Goal: Task Accomplishment & Management: Understand process/instructions

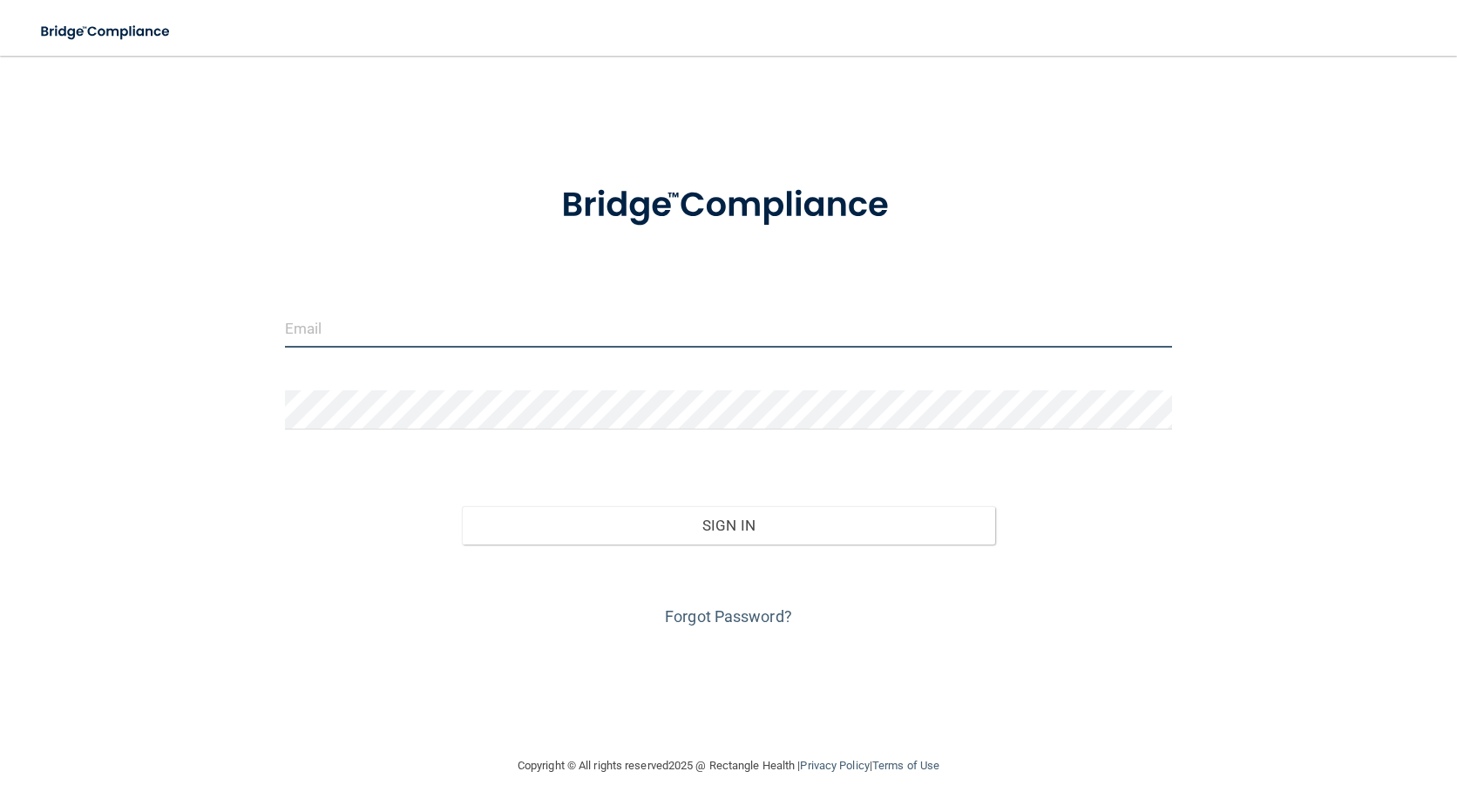
click at [434, 340] on input "email" at bounding box center [728, 328] width 888 height 39
type input "[PERSON_NAME][EMAIL_ADDRESS][PERSON_NAME][DOMAIN_NAME]"
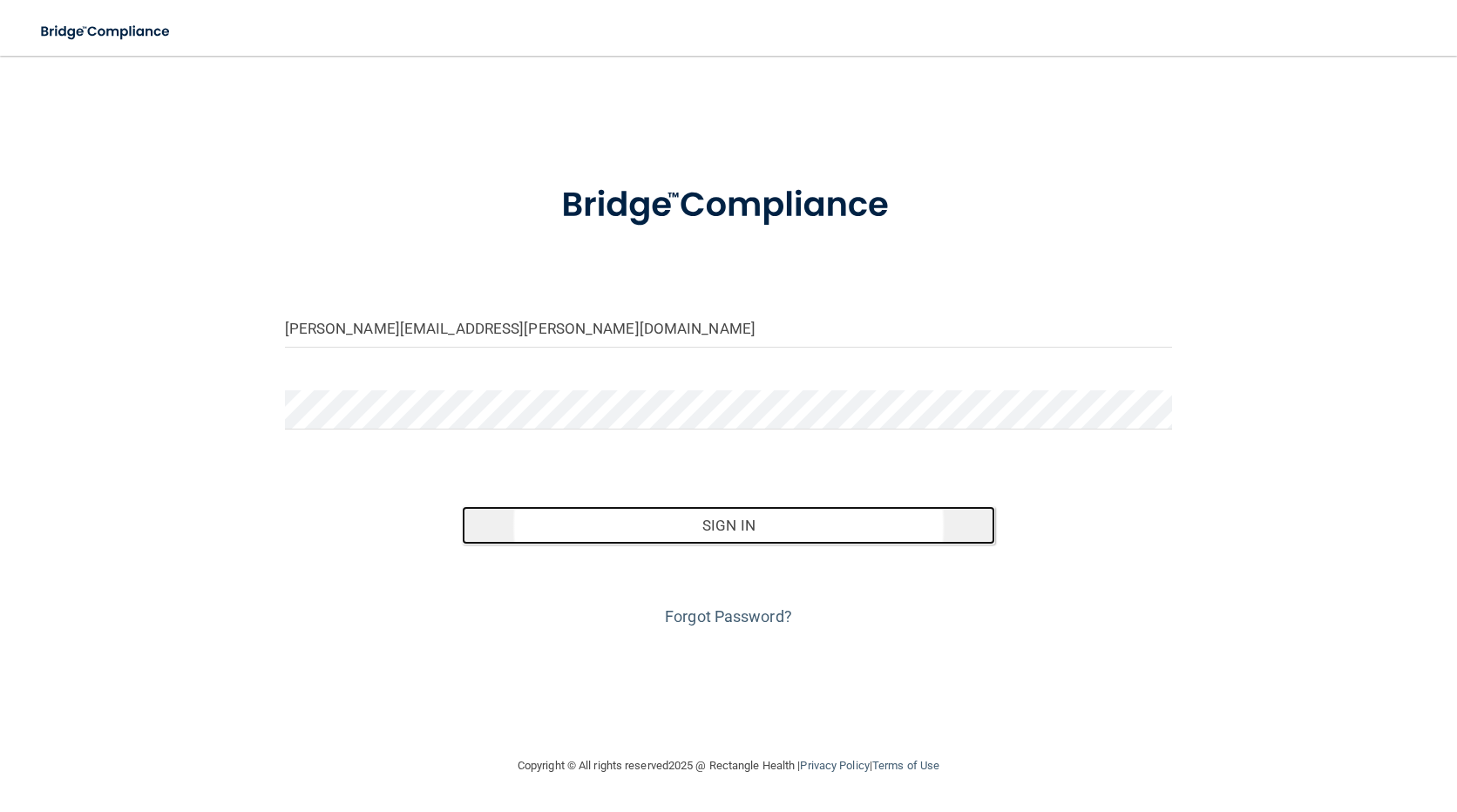
click at [540, 524] on button "Sign In" at bounding box center [728, 525] width 533 height 38
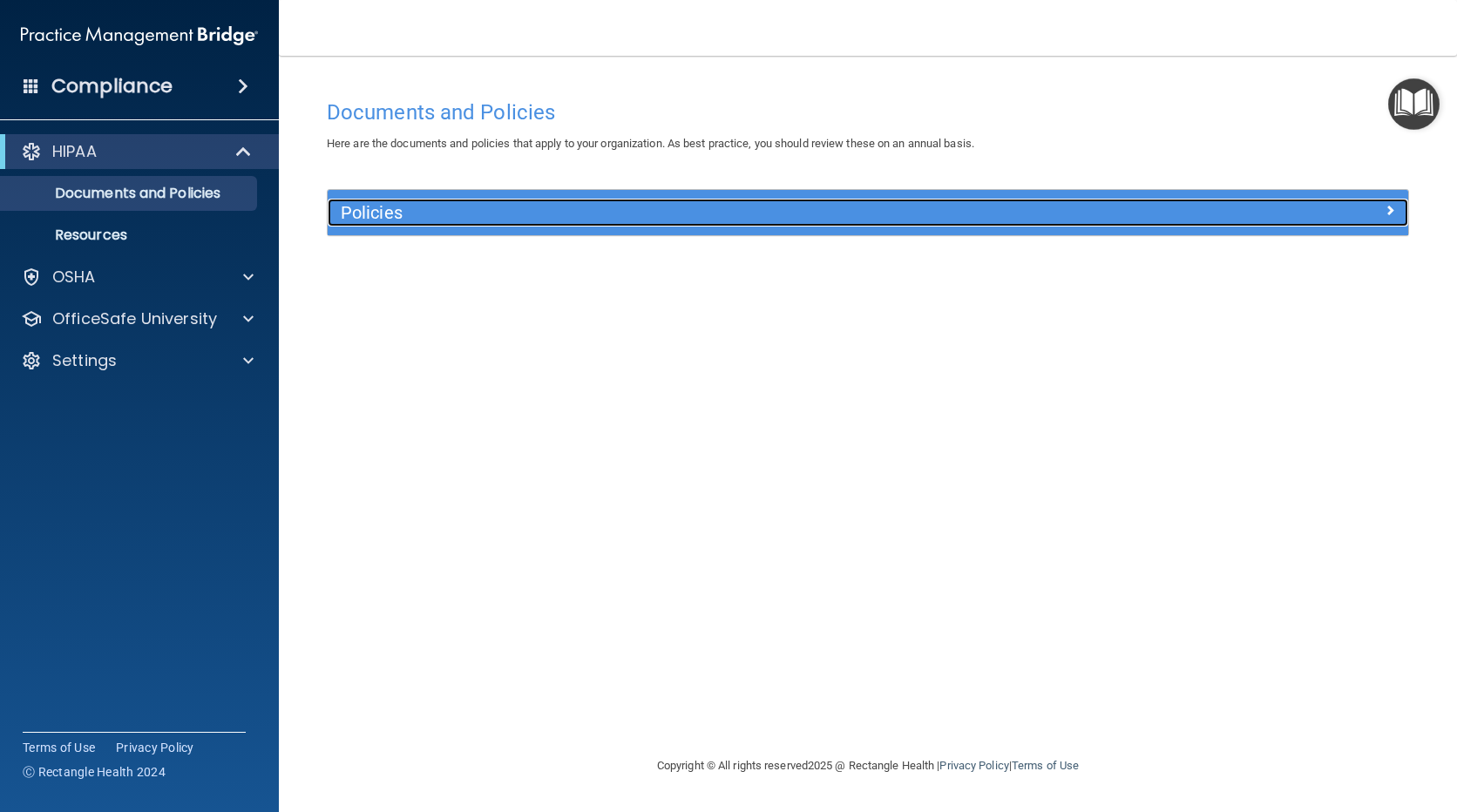
click at [1386, 201] on span at bounding box center [1390, 210] width 11 height 21
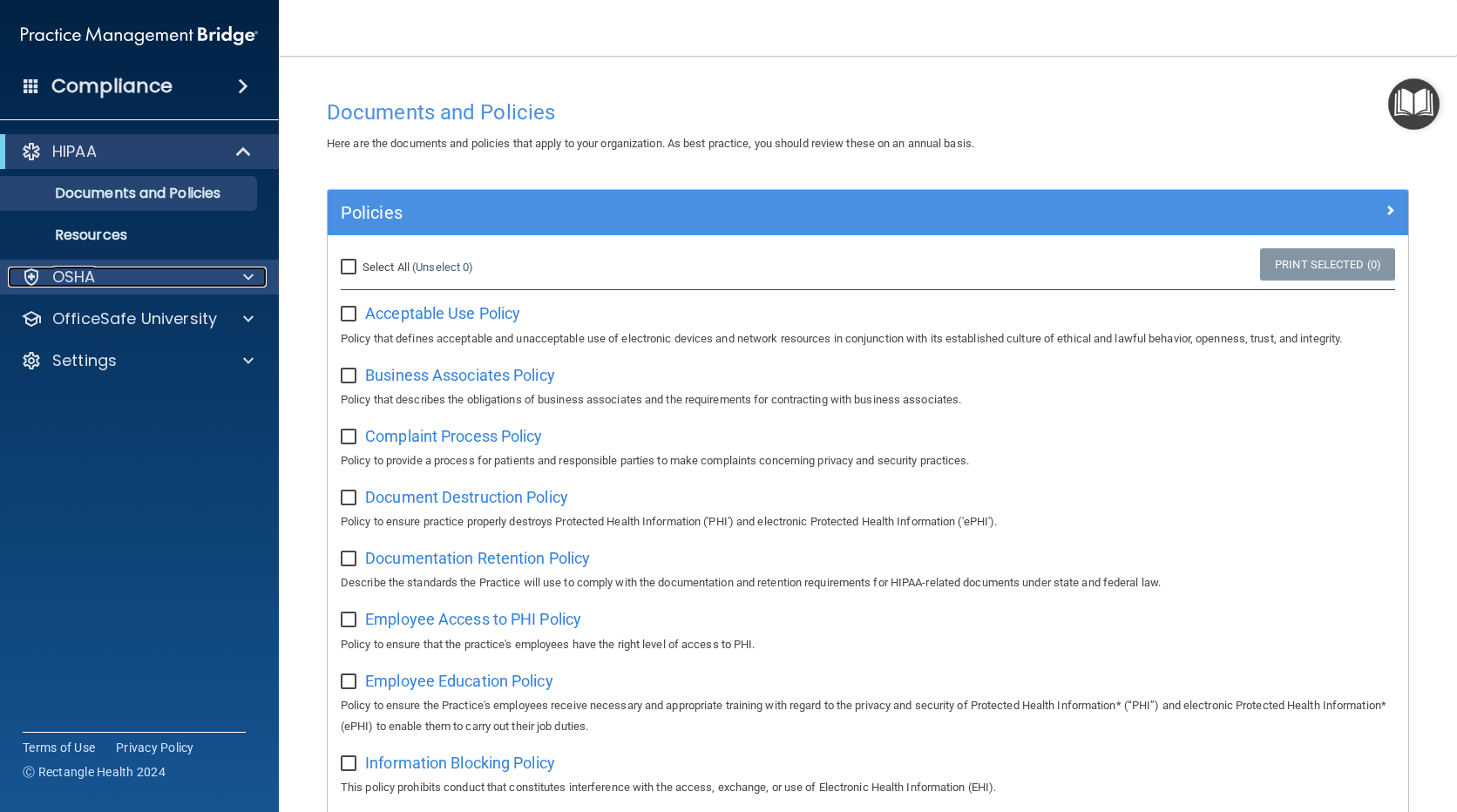
click at [101, 272] on div "OSHA" at bounding box center [116, 277] width 217 height 21
click at [112, 265] on div "OSHA" at bounding box center [140, 277] width 280 height 34
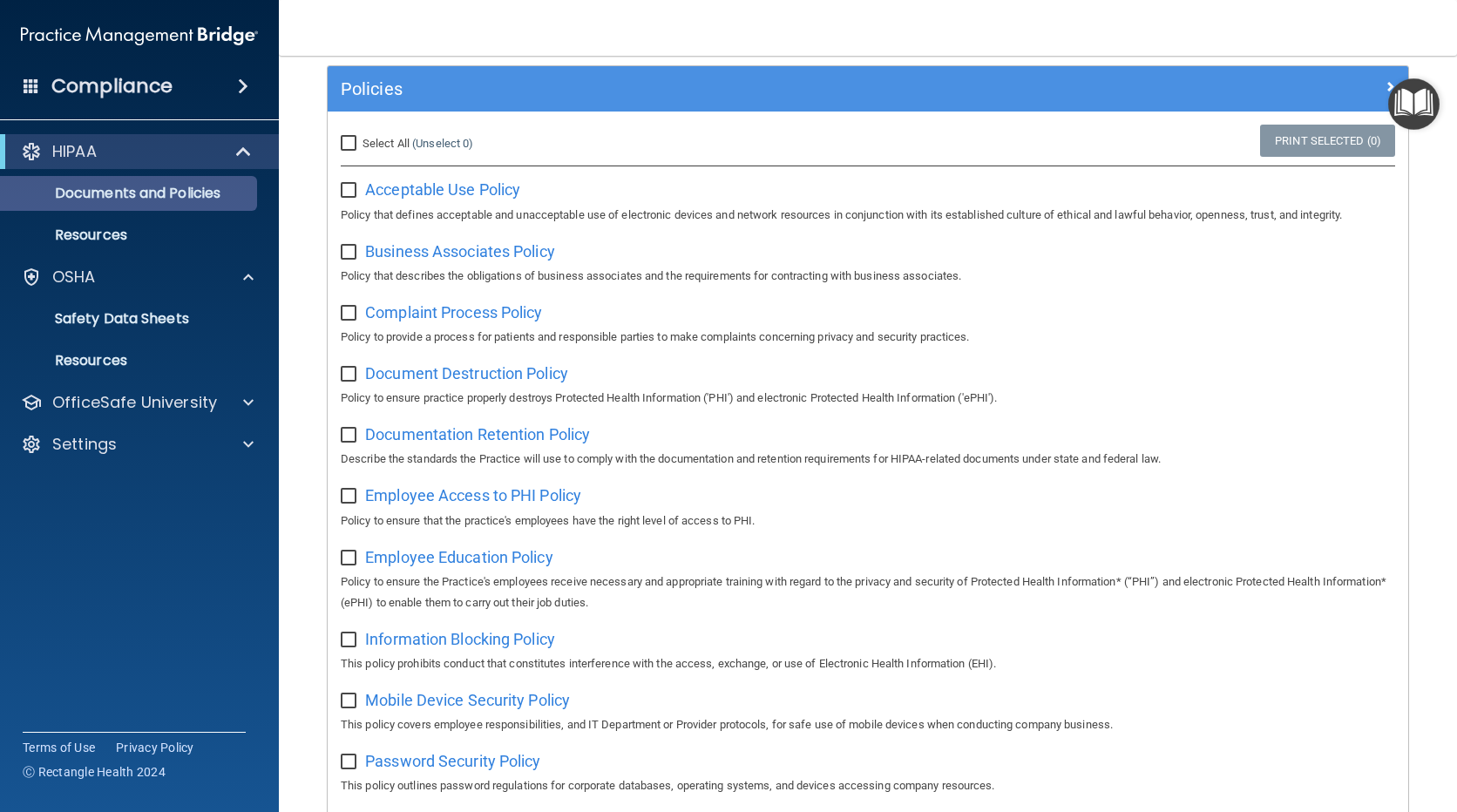
scroll to position [436, 0]
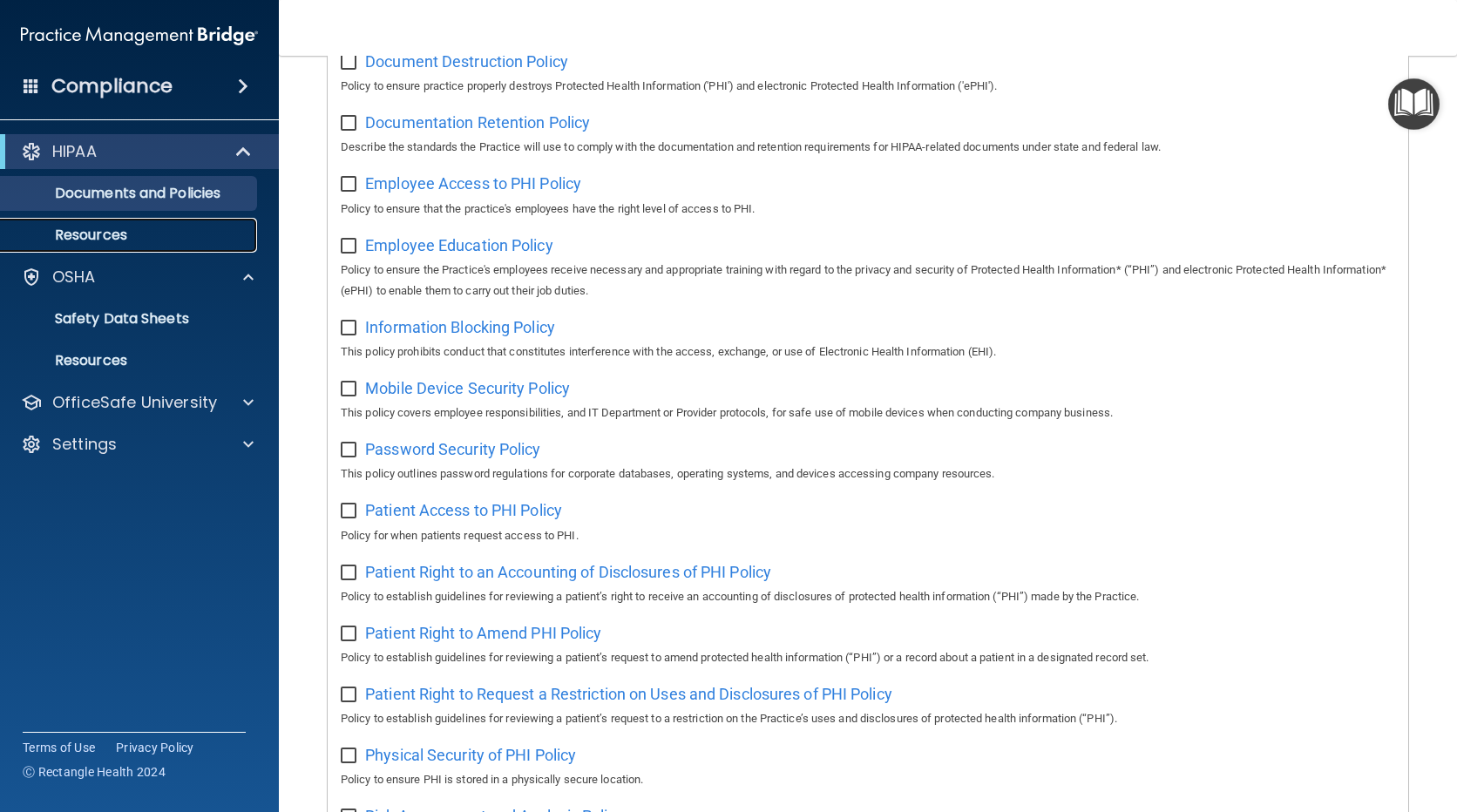
click at [136, 237] on p "Resources" at bounding box center [131, 235] width 238 height 18
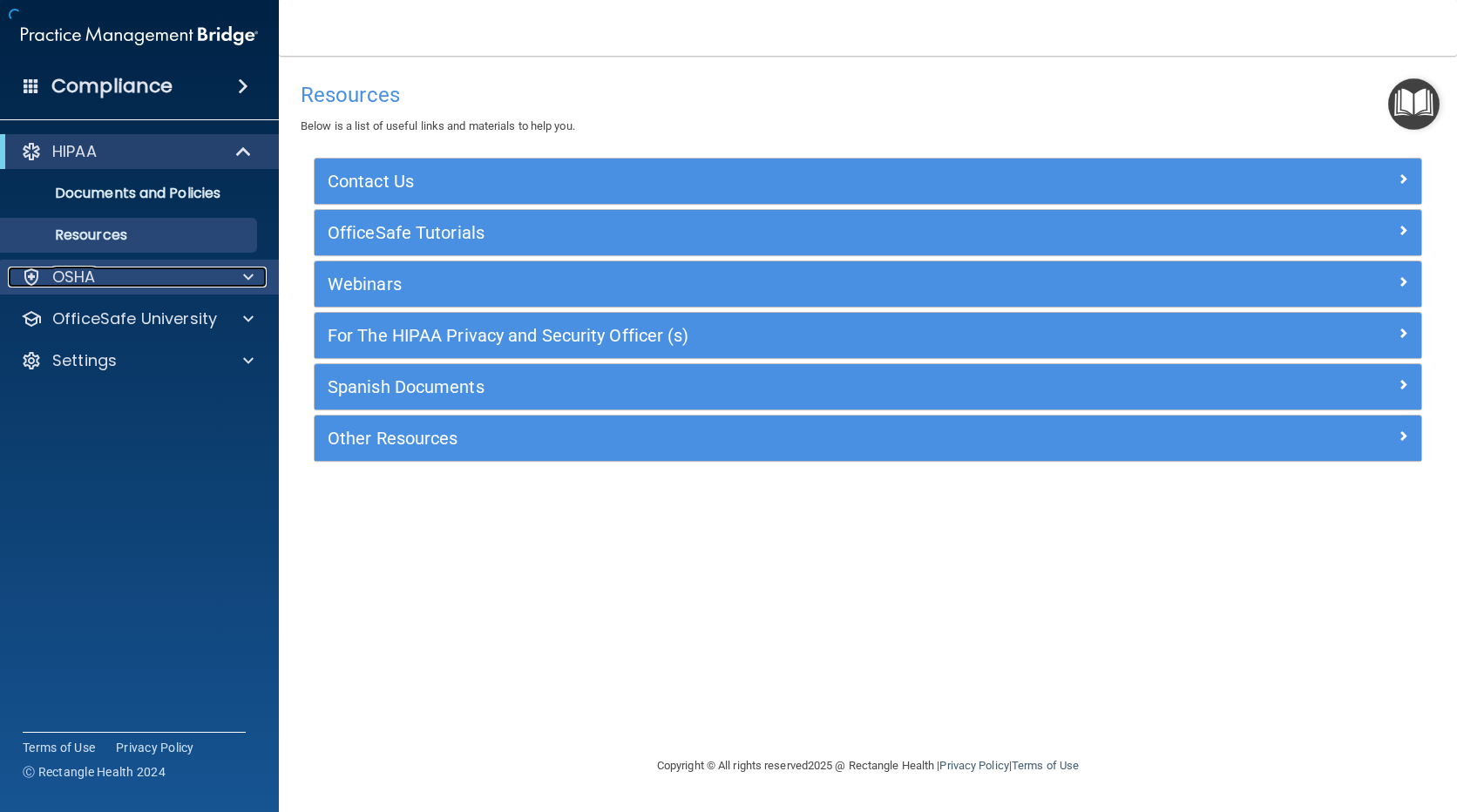
click at [239, 270] on div at bounding box center [246, 277] width 43 height 21
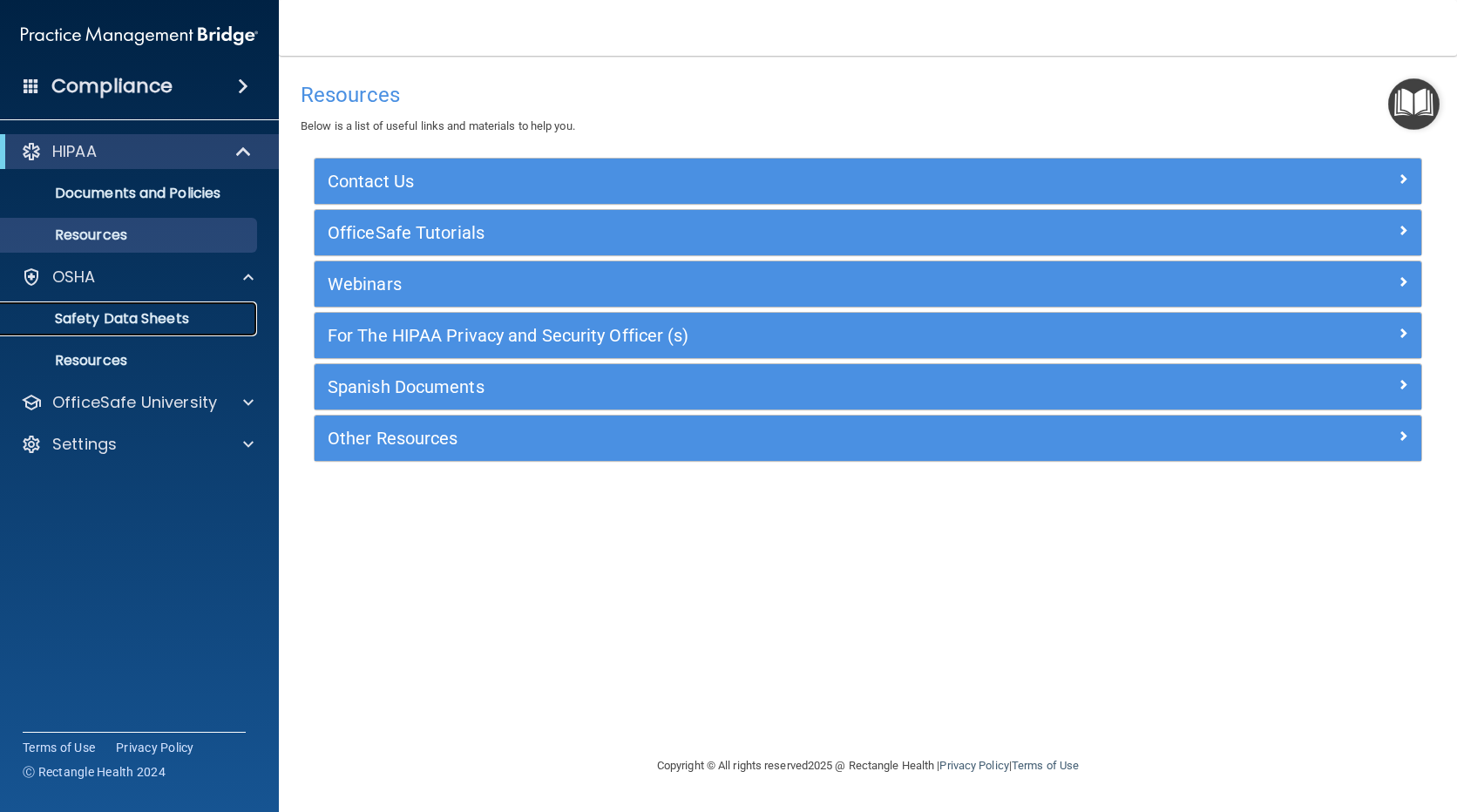
click at [176, 320] on p "Safety Data Sheets" at bounding box center [131, 319] width 238 height 18
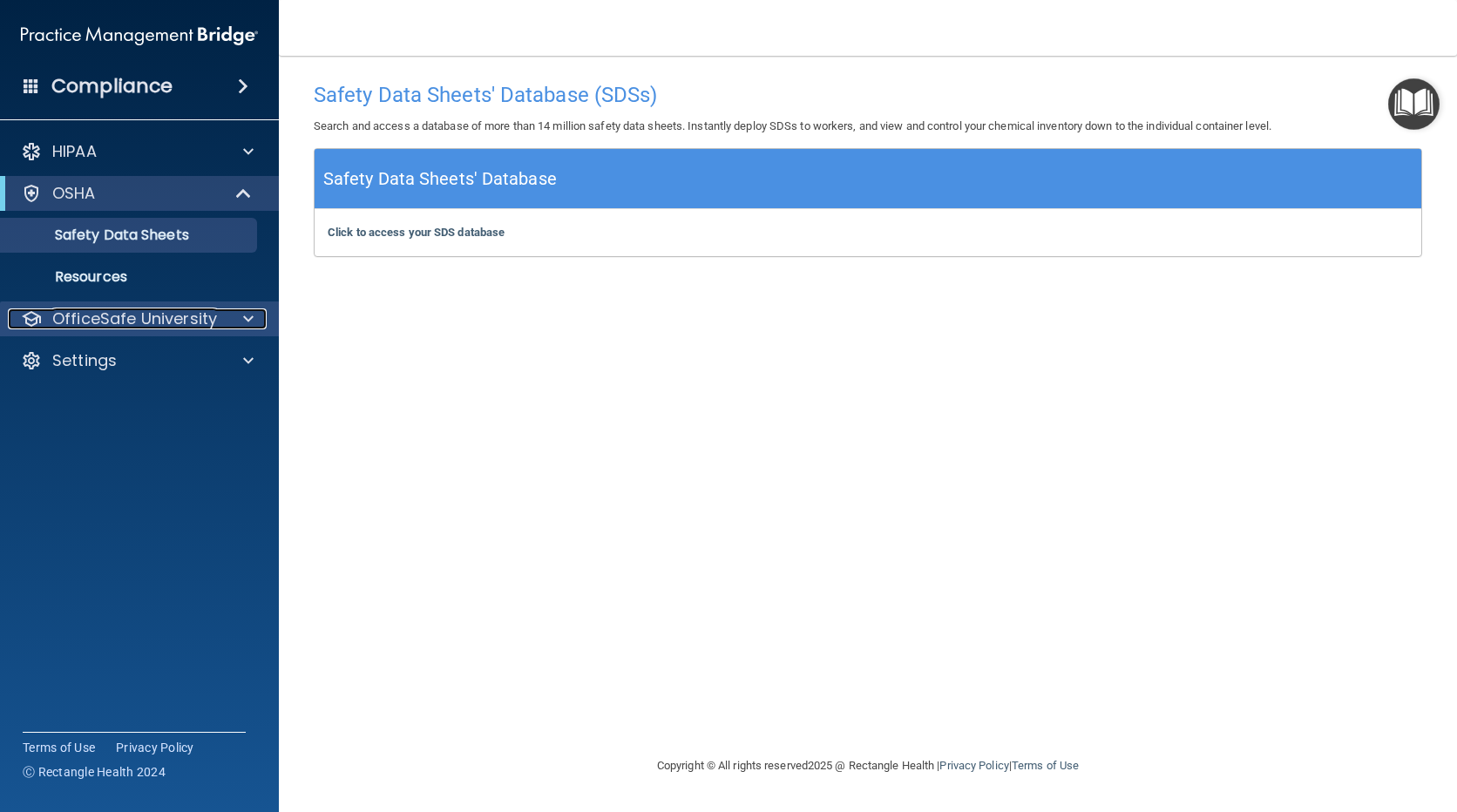
click at [163, 315] on p "OfficeSafe University" at bounding box center [134, 318] width 164 height 21
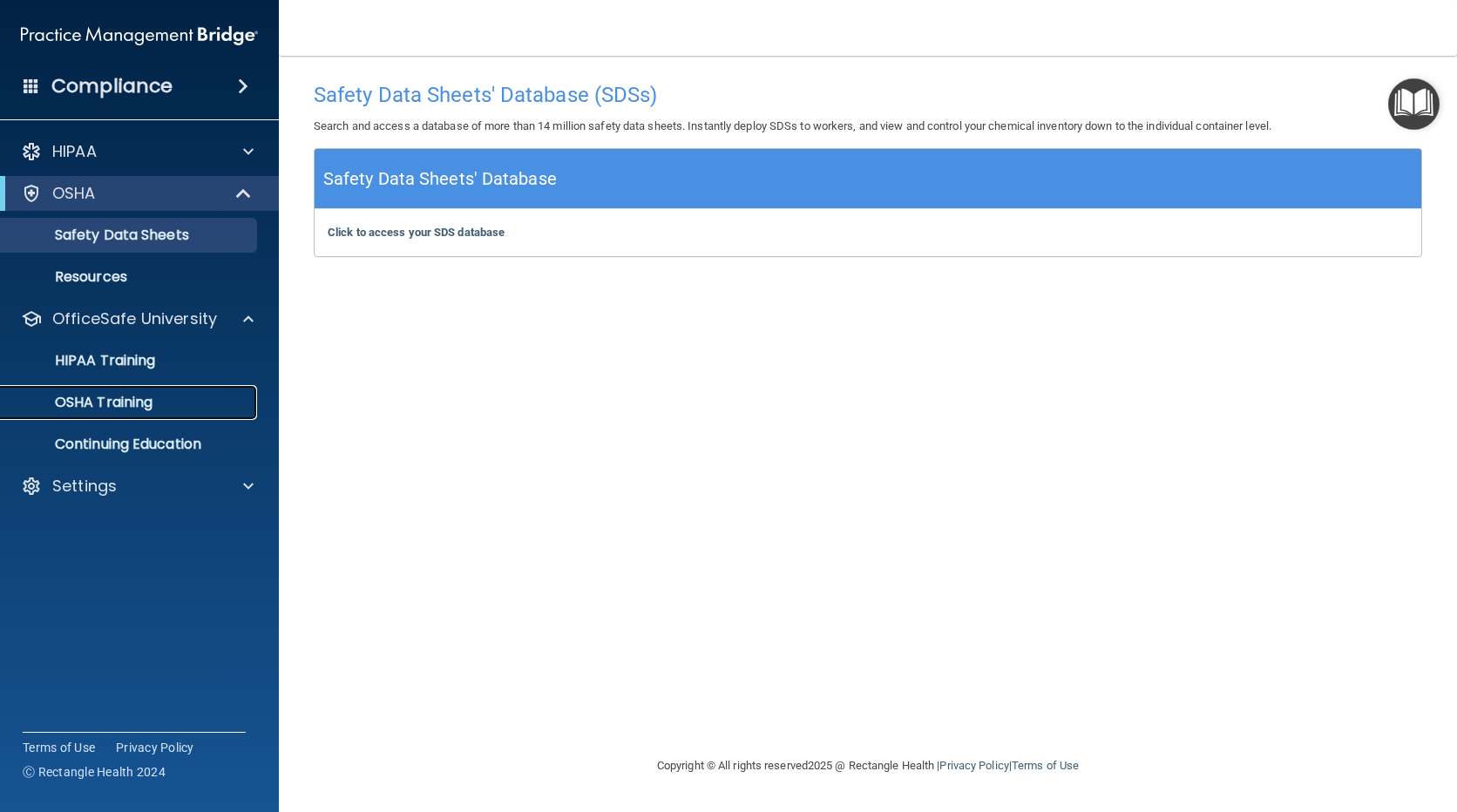
click at [143, 406] on p "OSHA Training" at bounding box center [82, 403] width 141 height 18
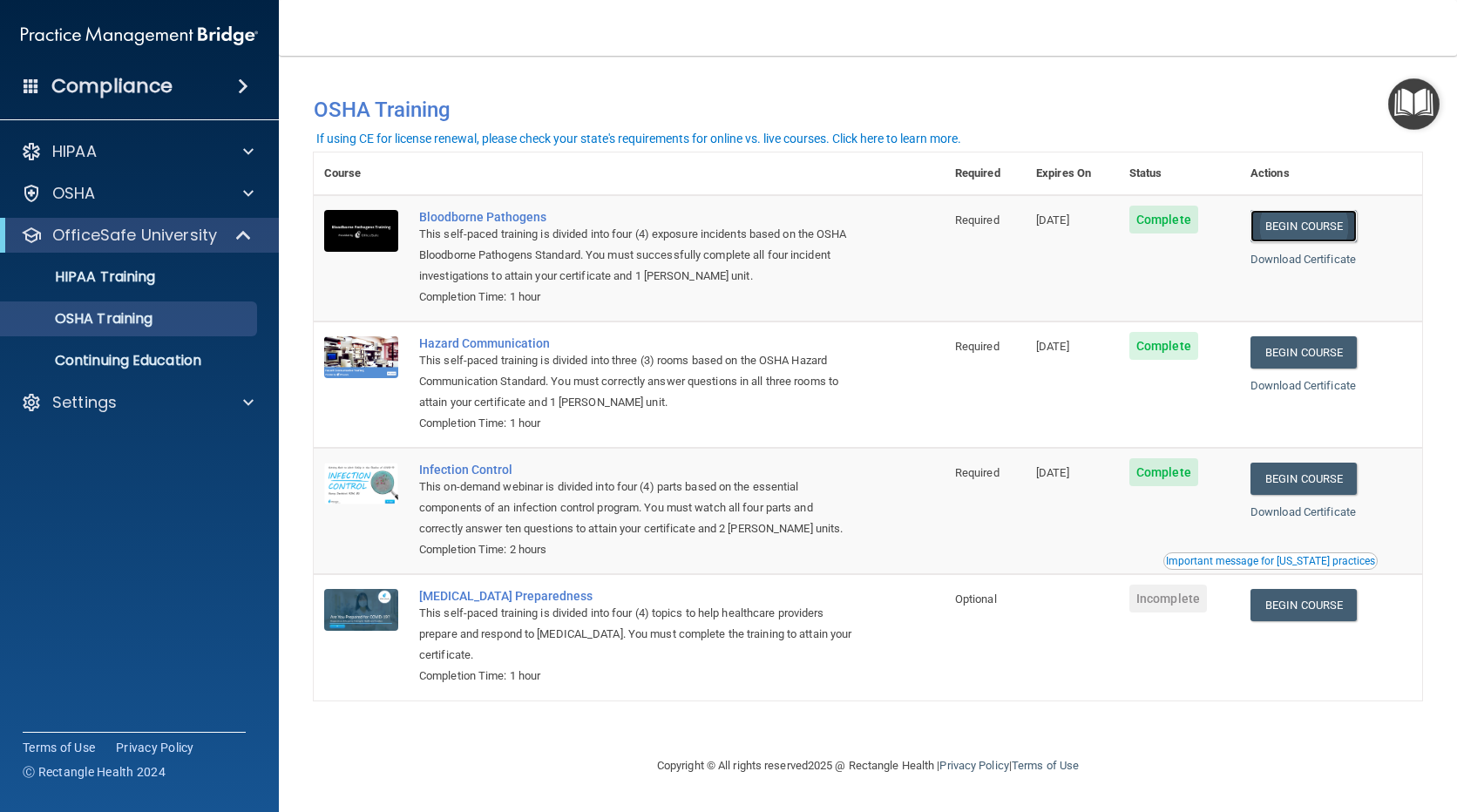
click at [1307, 229] on link "Begin Course" at bounding box center [1303, 225] width 106 height 32
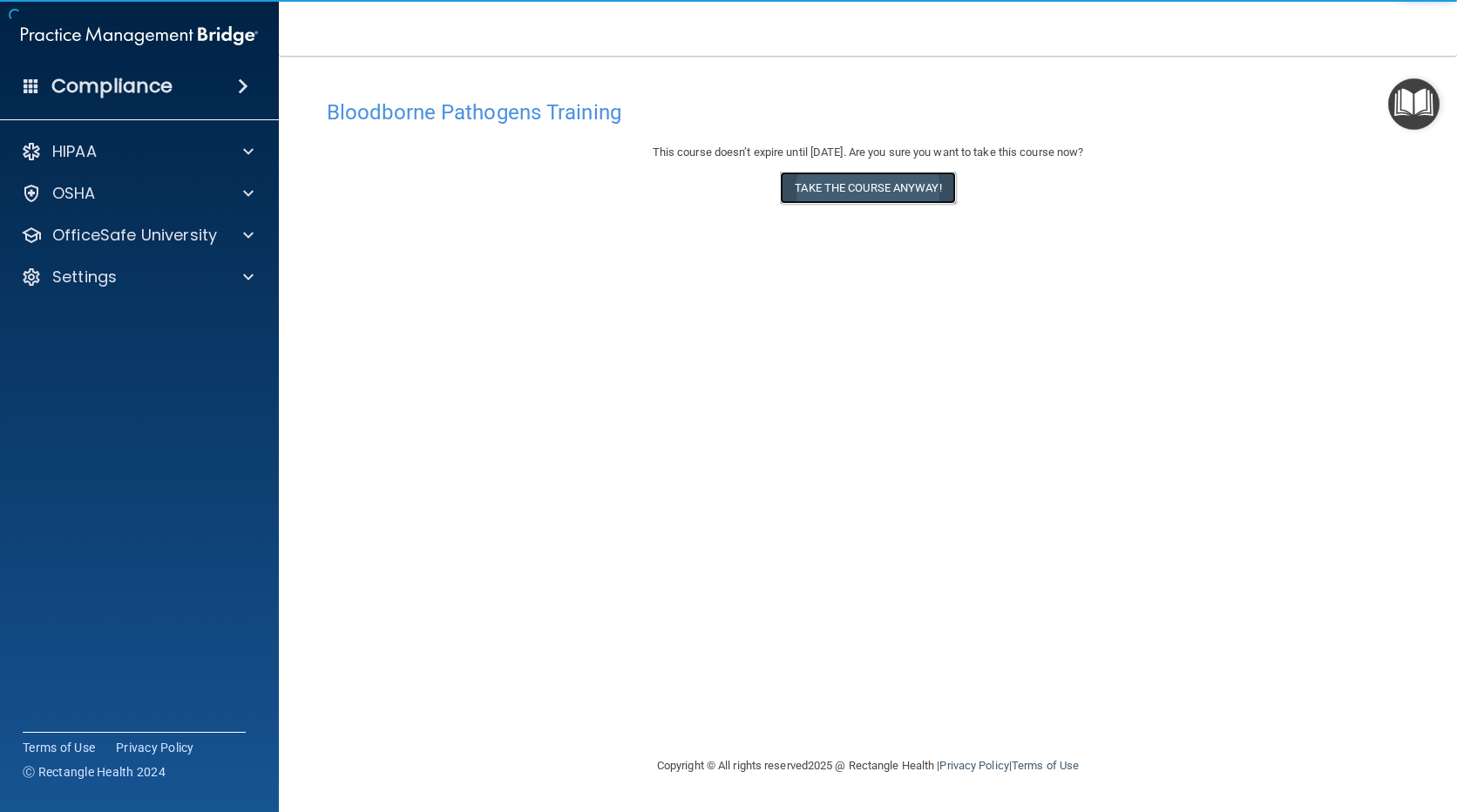
click at [832, 176] on button "Take the course anyway!" at bounding box center [867, 187] width 175 height 32
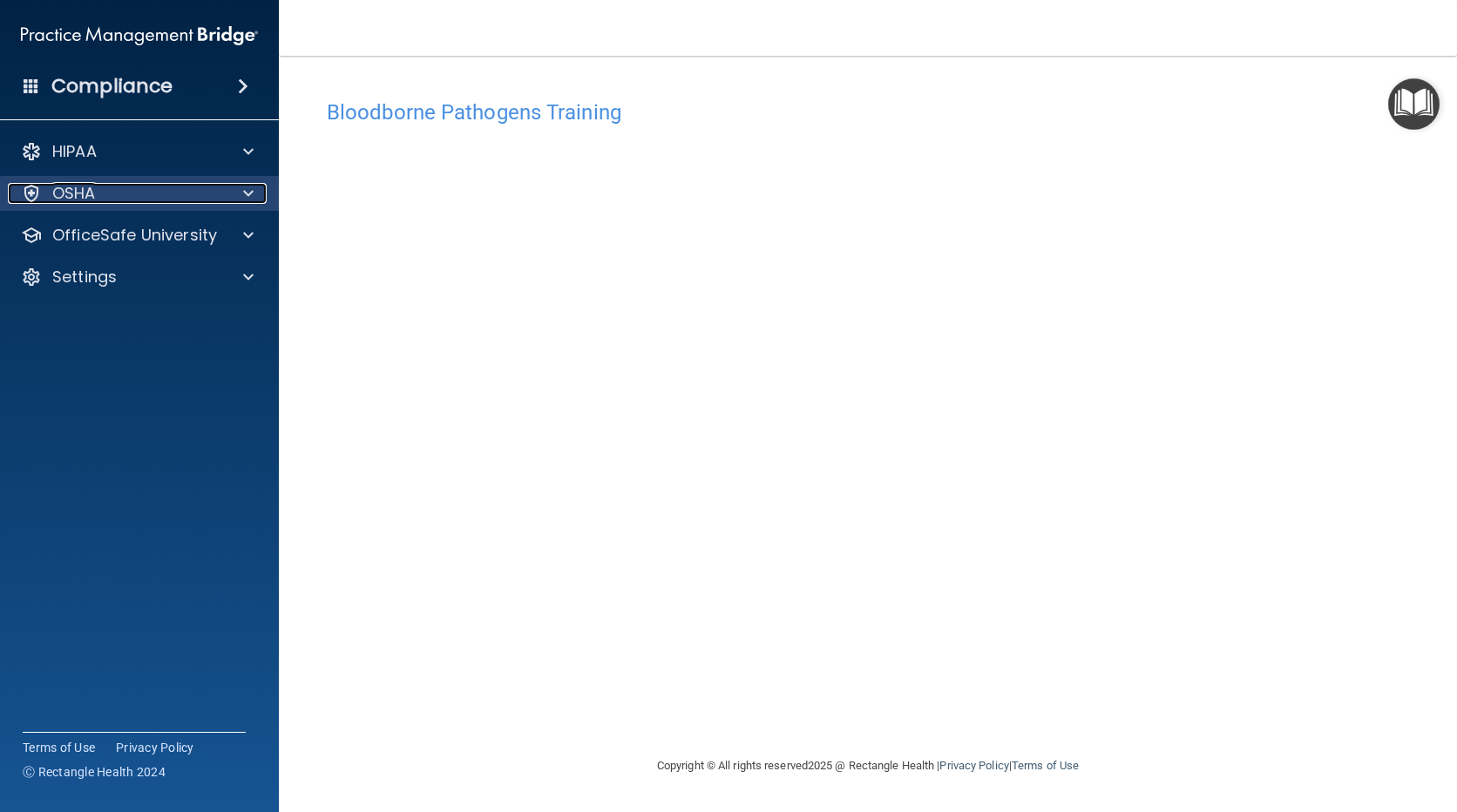
click at [120, 198] on div "OSHA" at bounding box center [116, 193] width 217 height 21
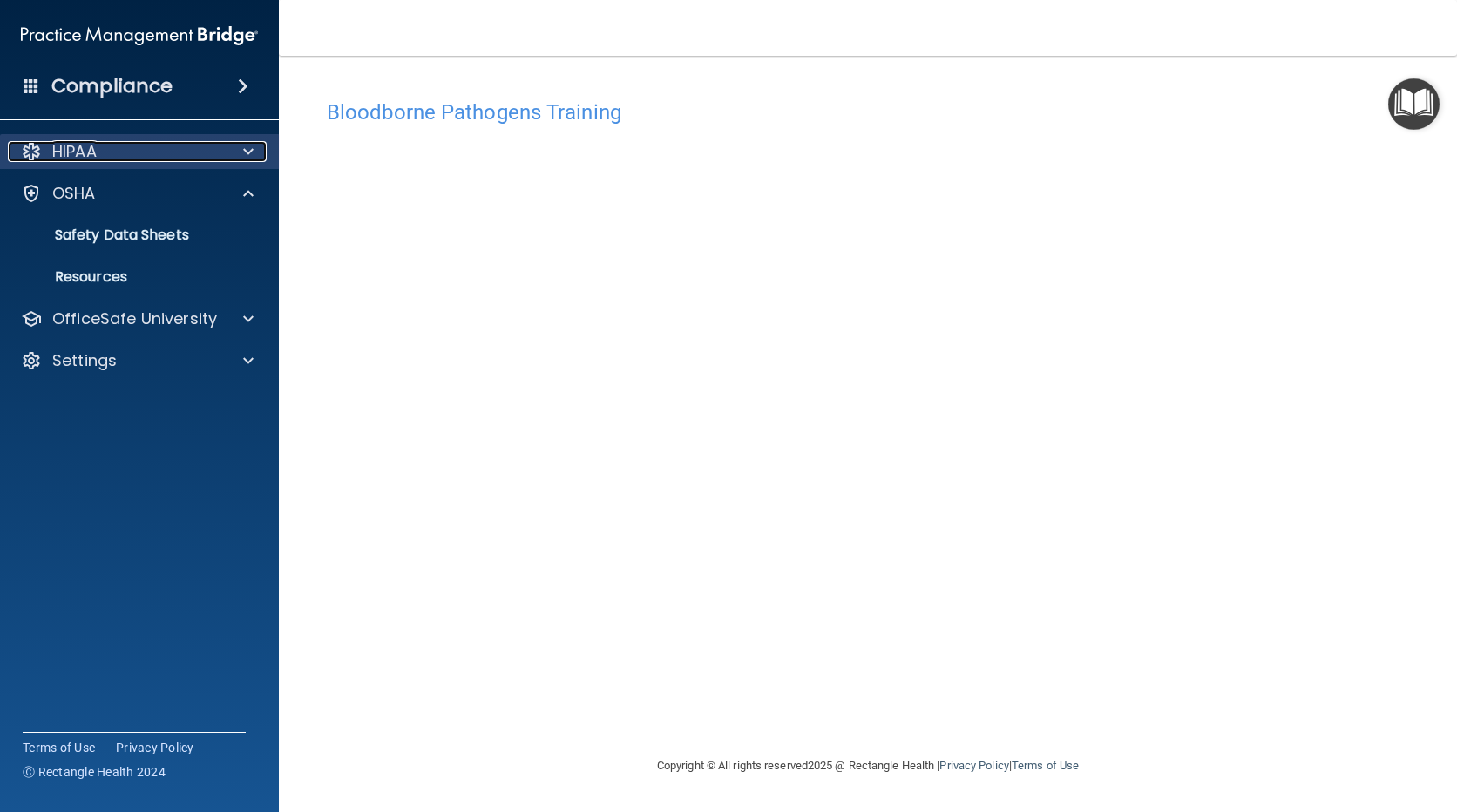
click at [243, 150] on span at bounding box center [248, 151] width 11 height 21
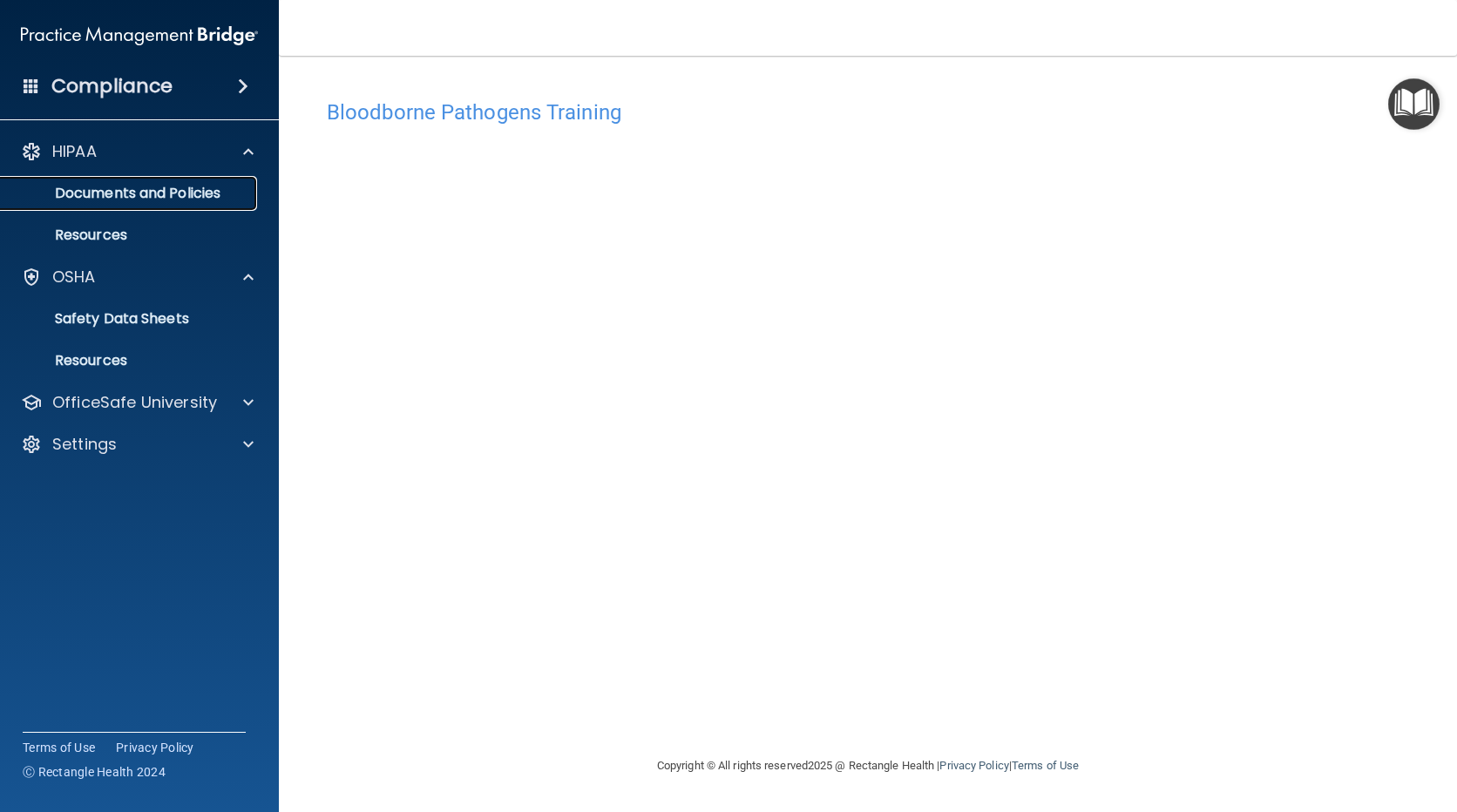
click at [176, 193] on p "Documents and Policies" at bounding box center [131, 194] width 238 height 18
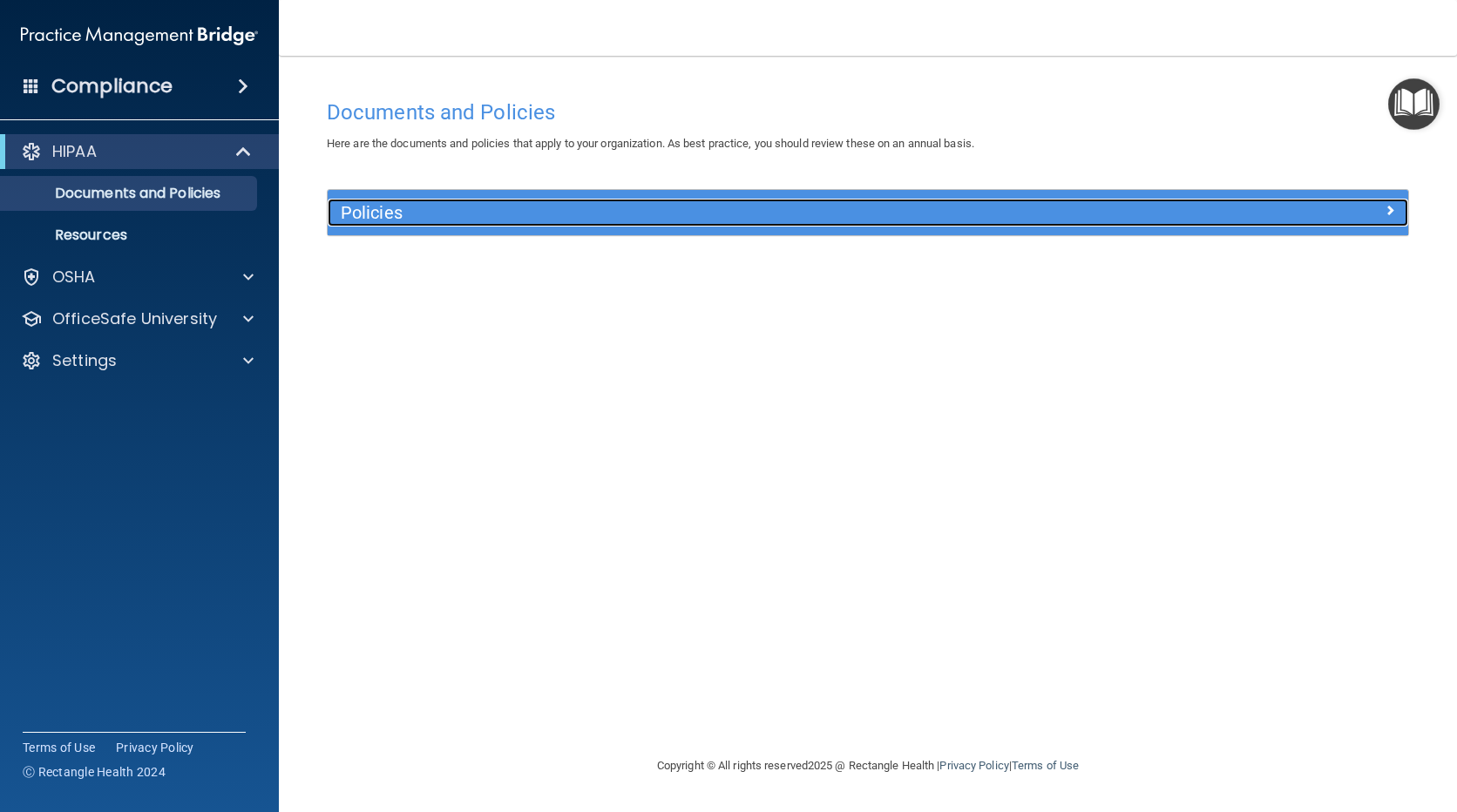
click at [1366, 211] on div at bounding box center [1273, 209] width 270 height 21
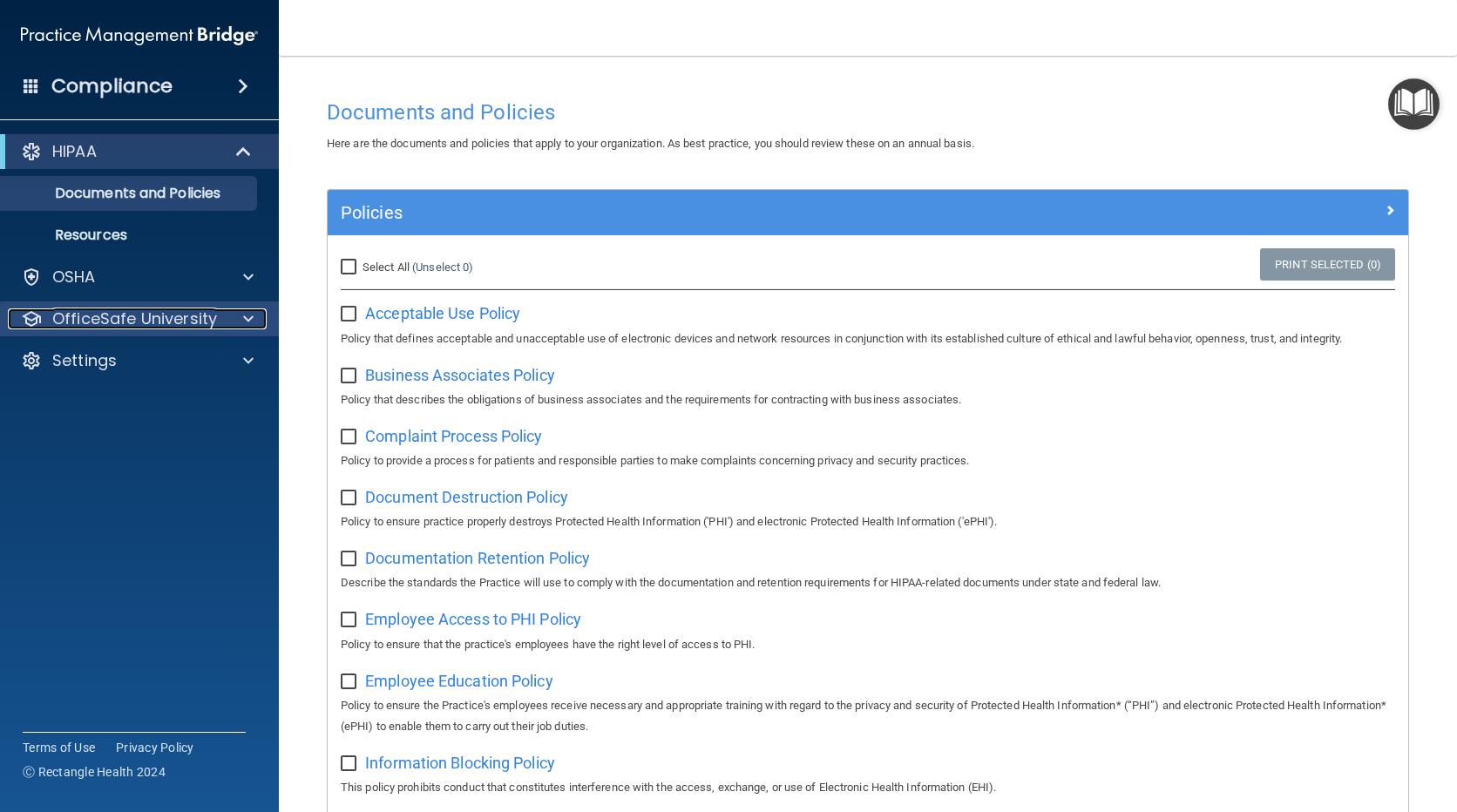
click at [238, 308] on div at bounding box center [246, 318] width 43 height 21
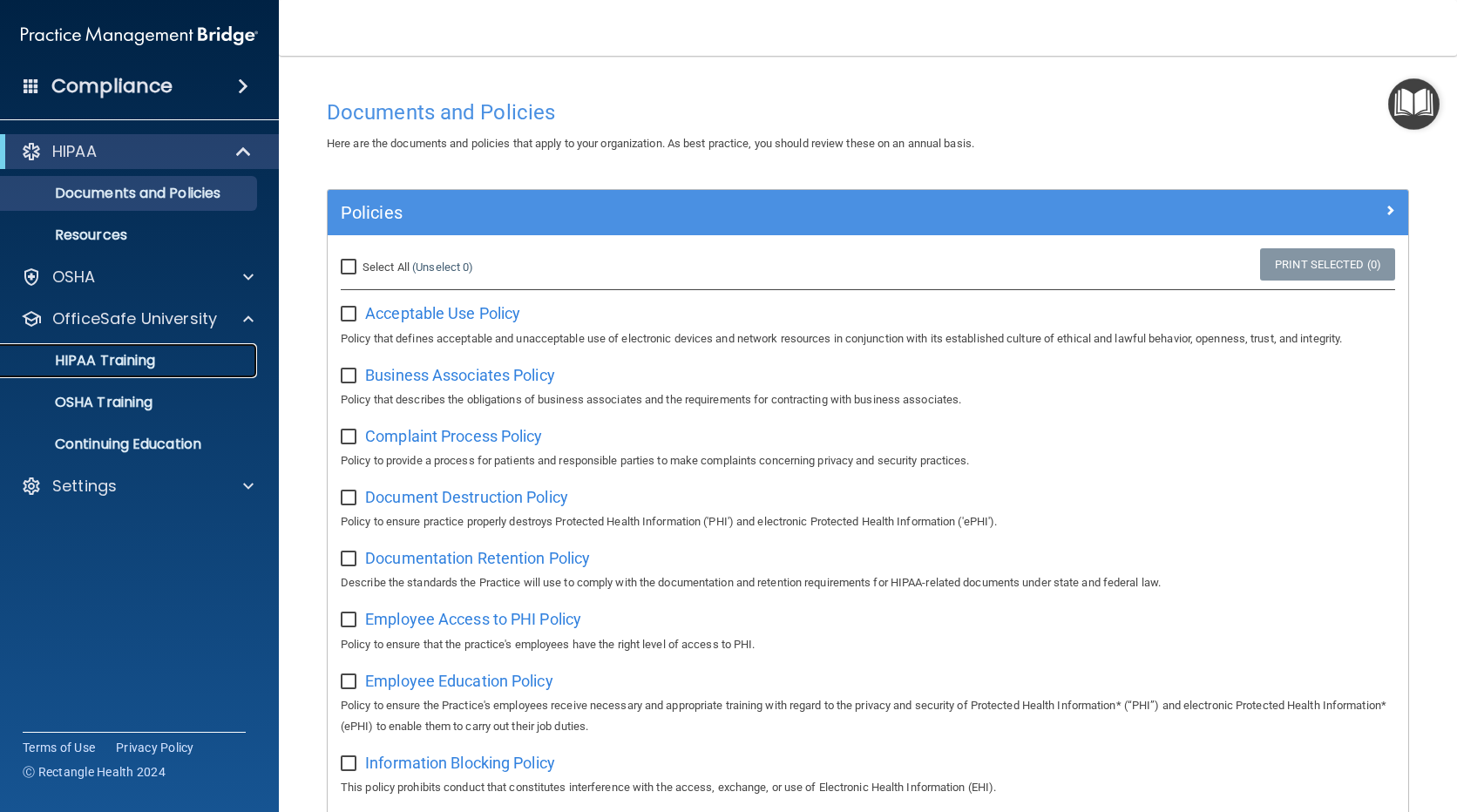
click at [120, 352] on p "HIPAA Training" at bounding box center [84, 361] width 144 height 18
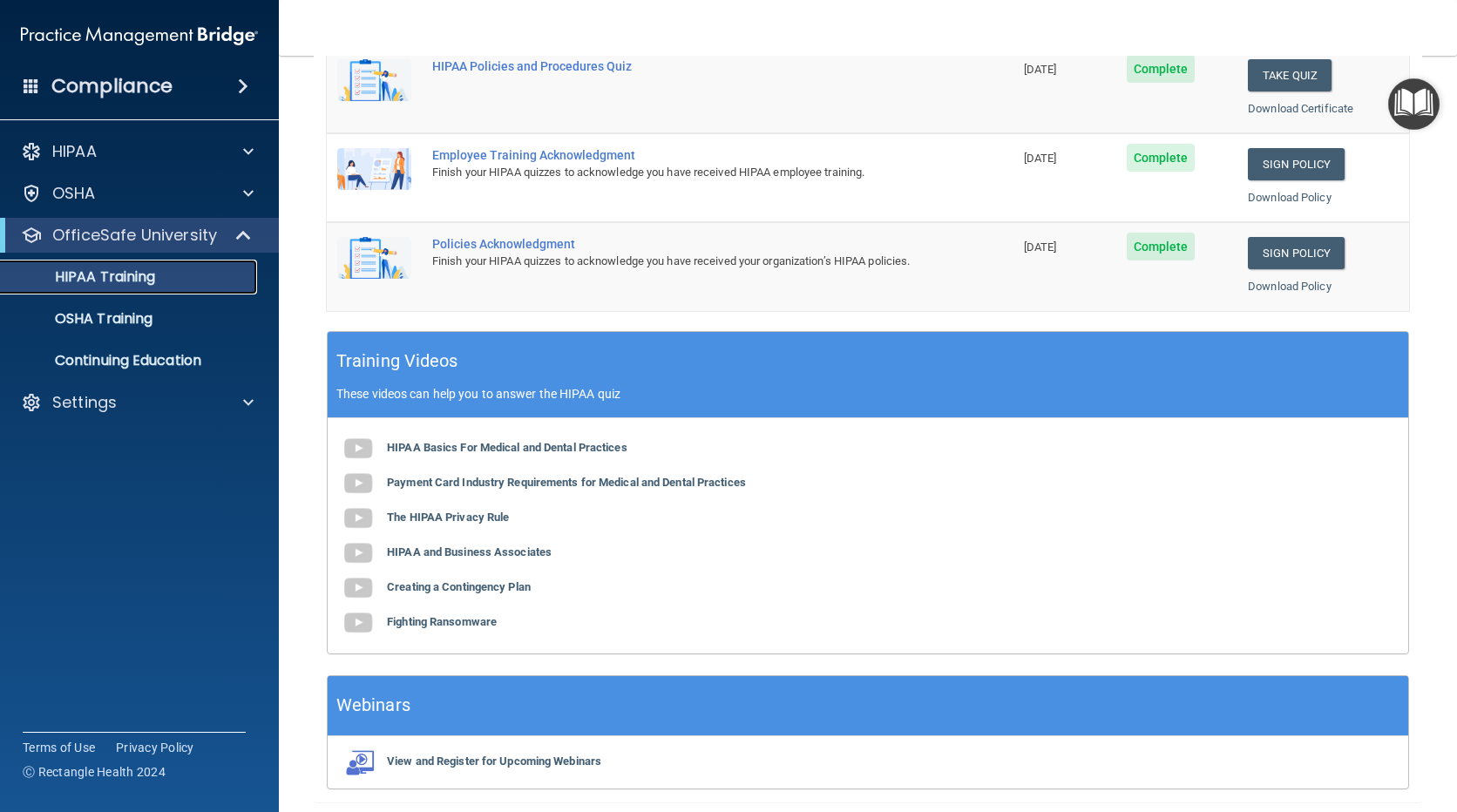
scroll to position [239, 0]
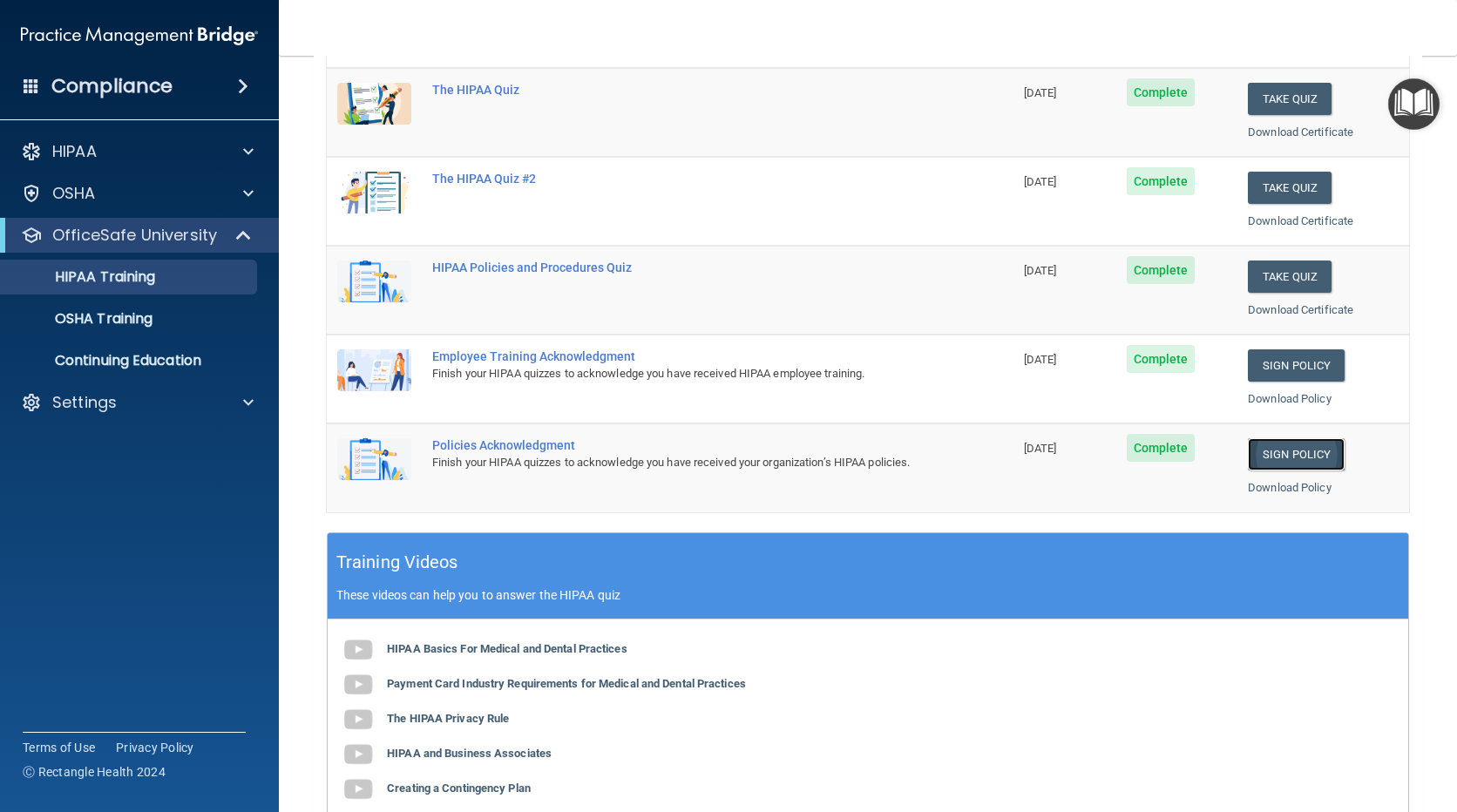
click at [1294, 450] on link "Sign Policy" at bounding box center [1297, 454] width 96 height 32
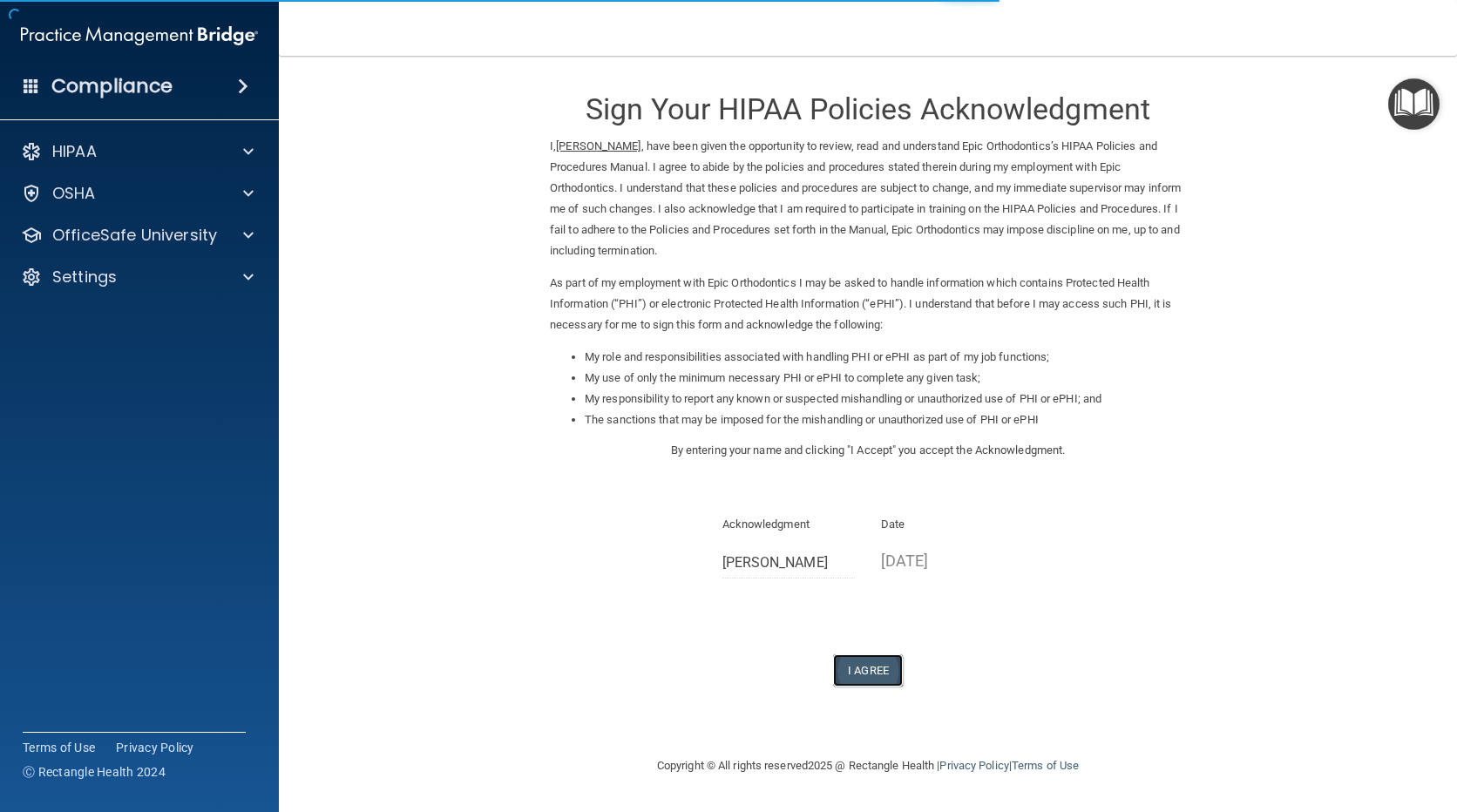
click at [870, 669] on button "I Agree" at bounding box center [867, 670] width 70 height 32
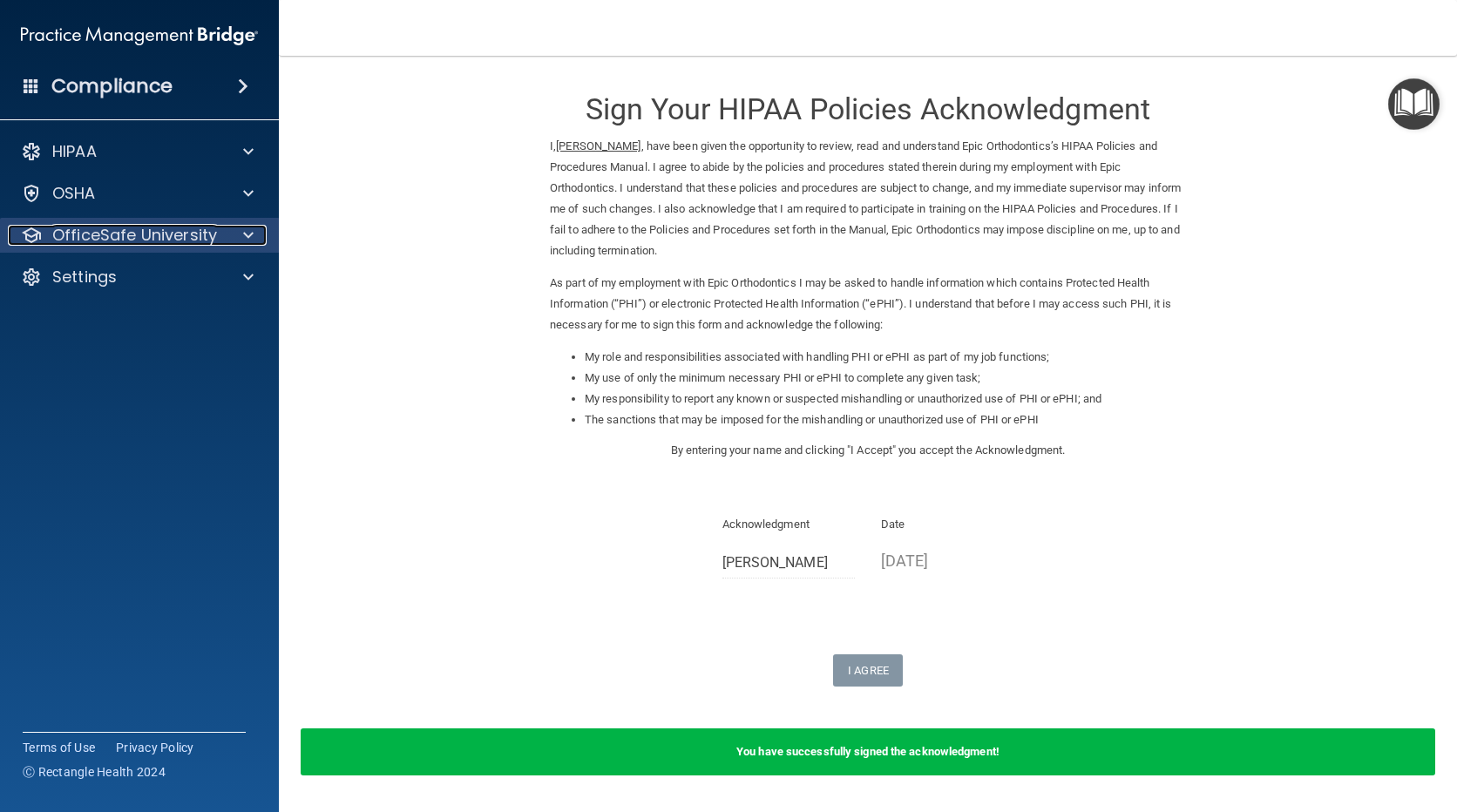
click at [241, 231] on div at bounding box center [246, 234] width 43 height 21
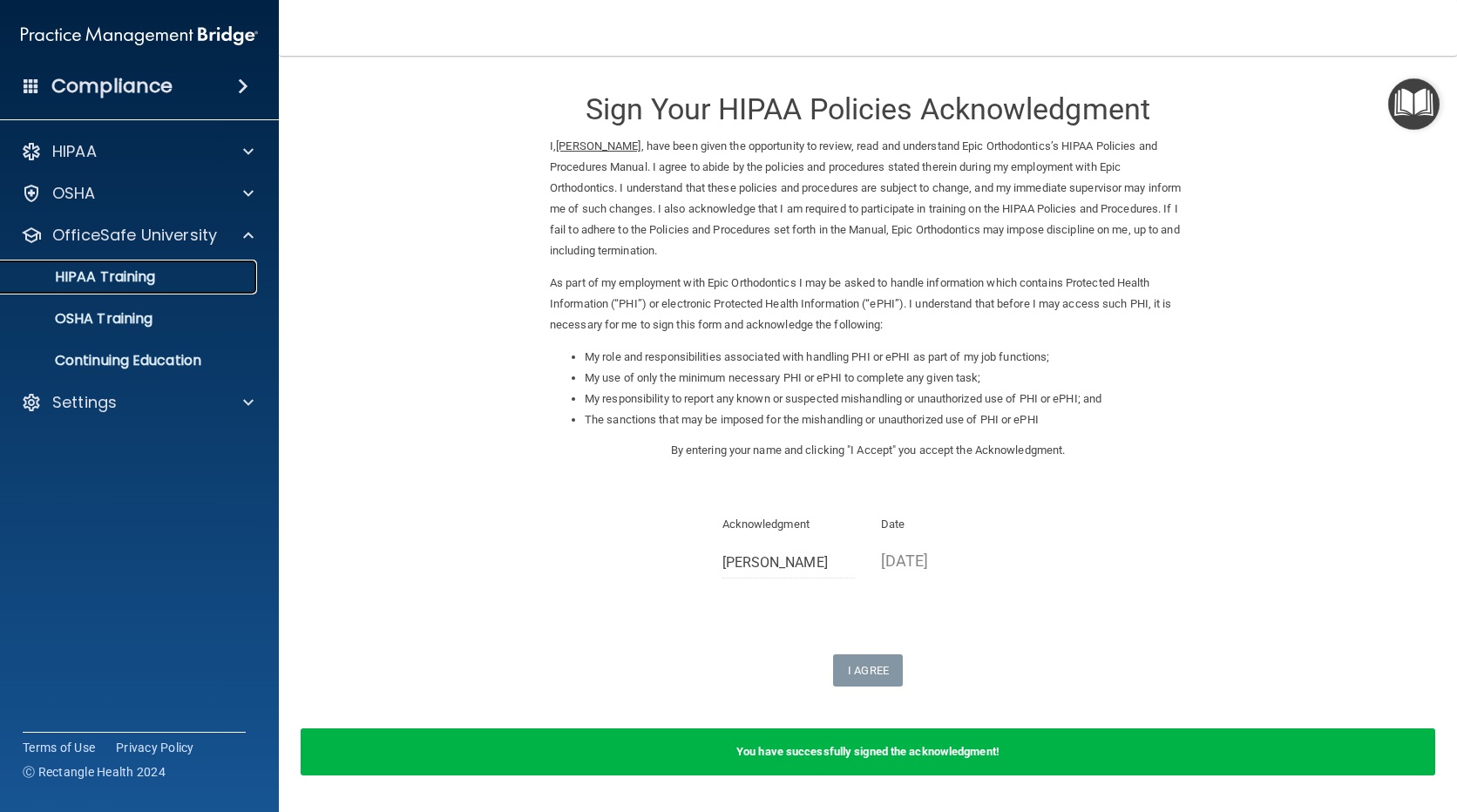
click at [136, 281] on p "HIPAA Training" at bounding box center [84, 278] width 144 height 18
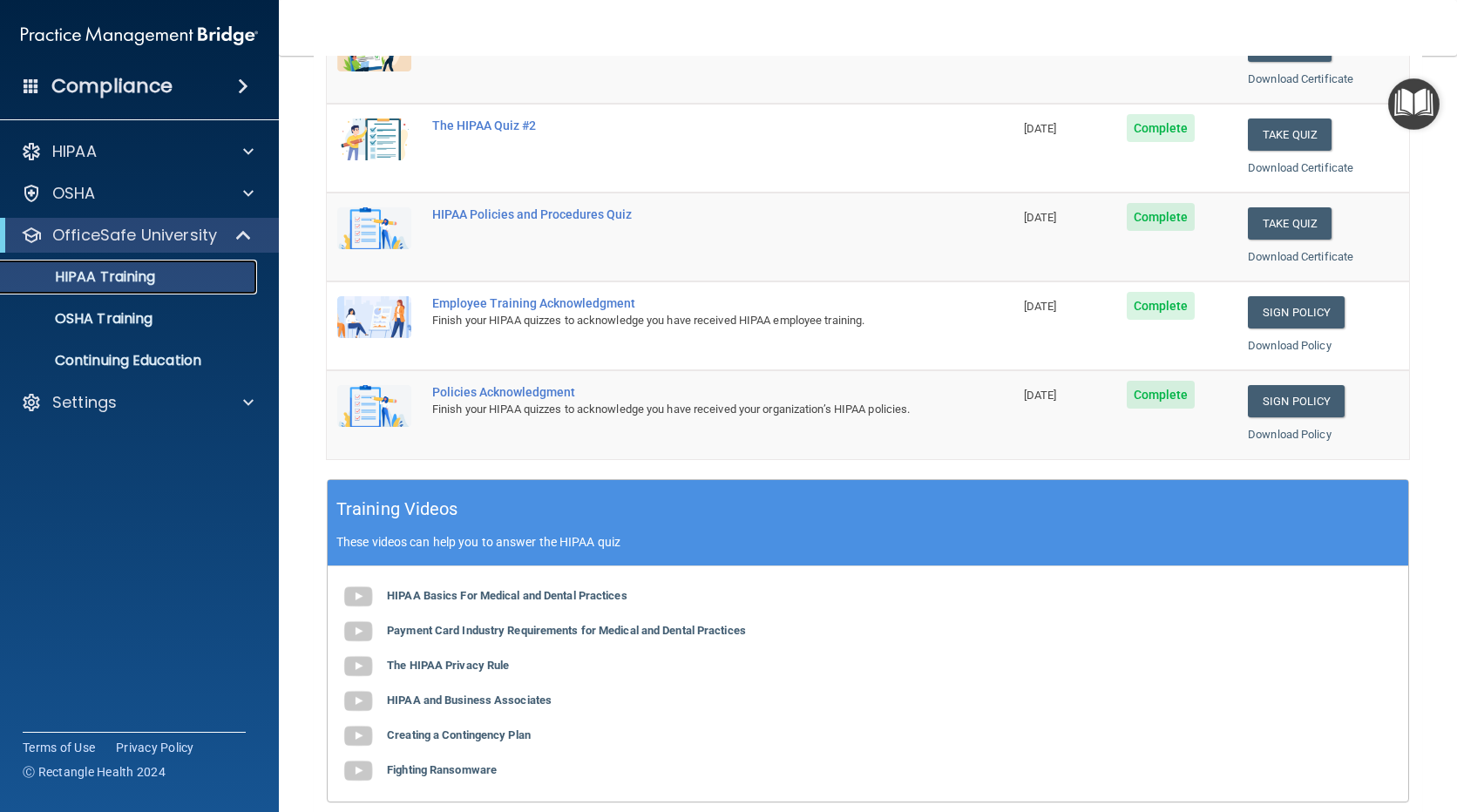
scroll to position [262, 0]
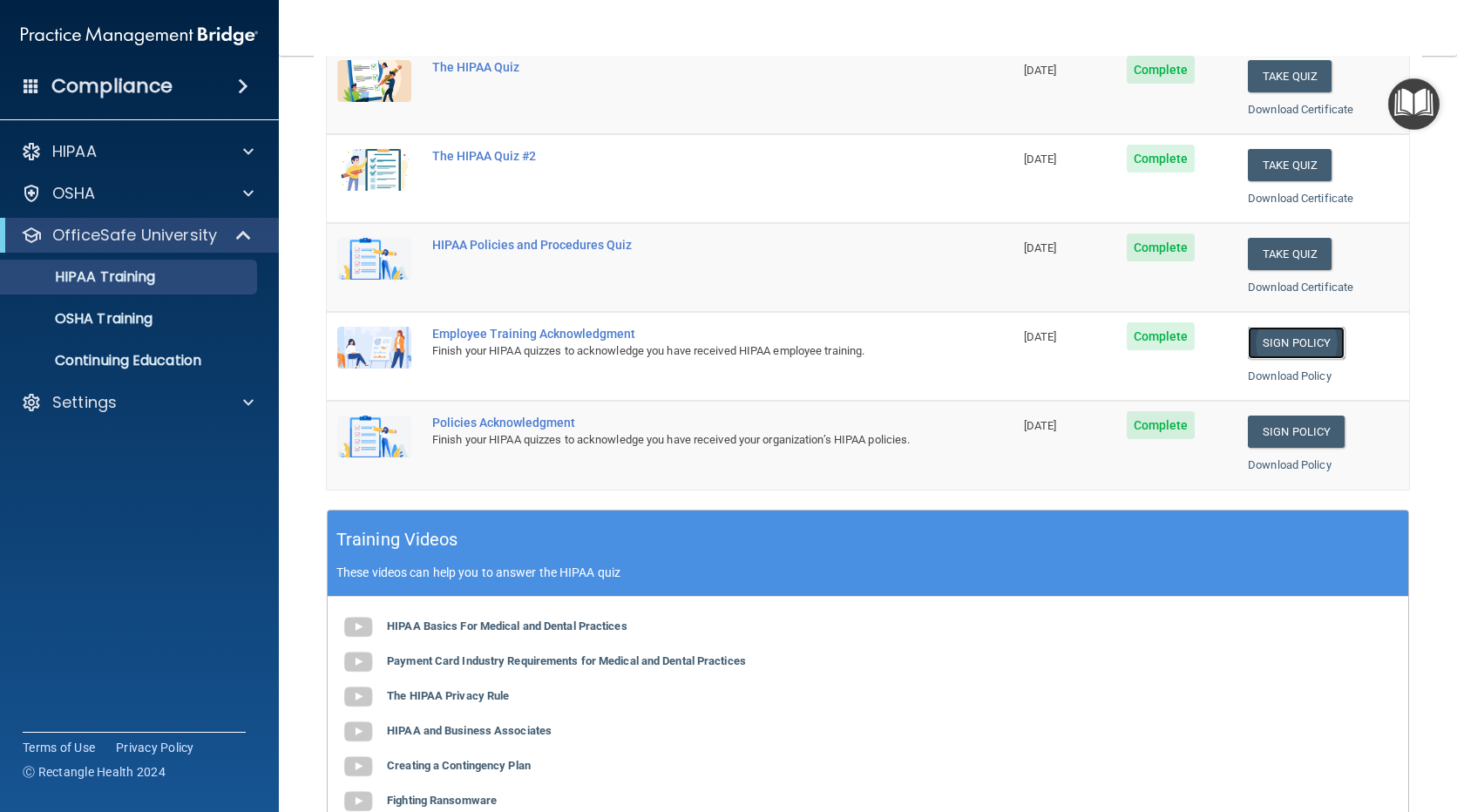
click at [1287, 346] on link "Sign Policy" at bounding box center [1297, 343] width 96 height 32
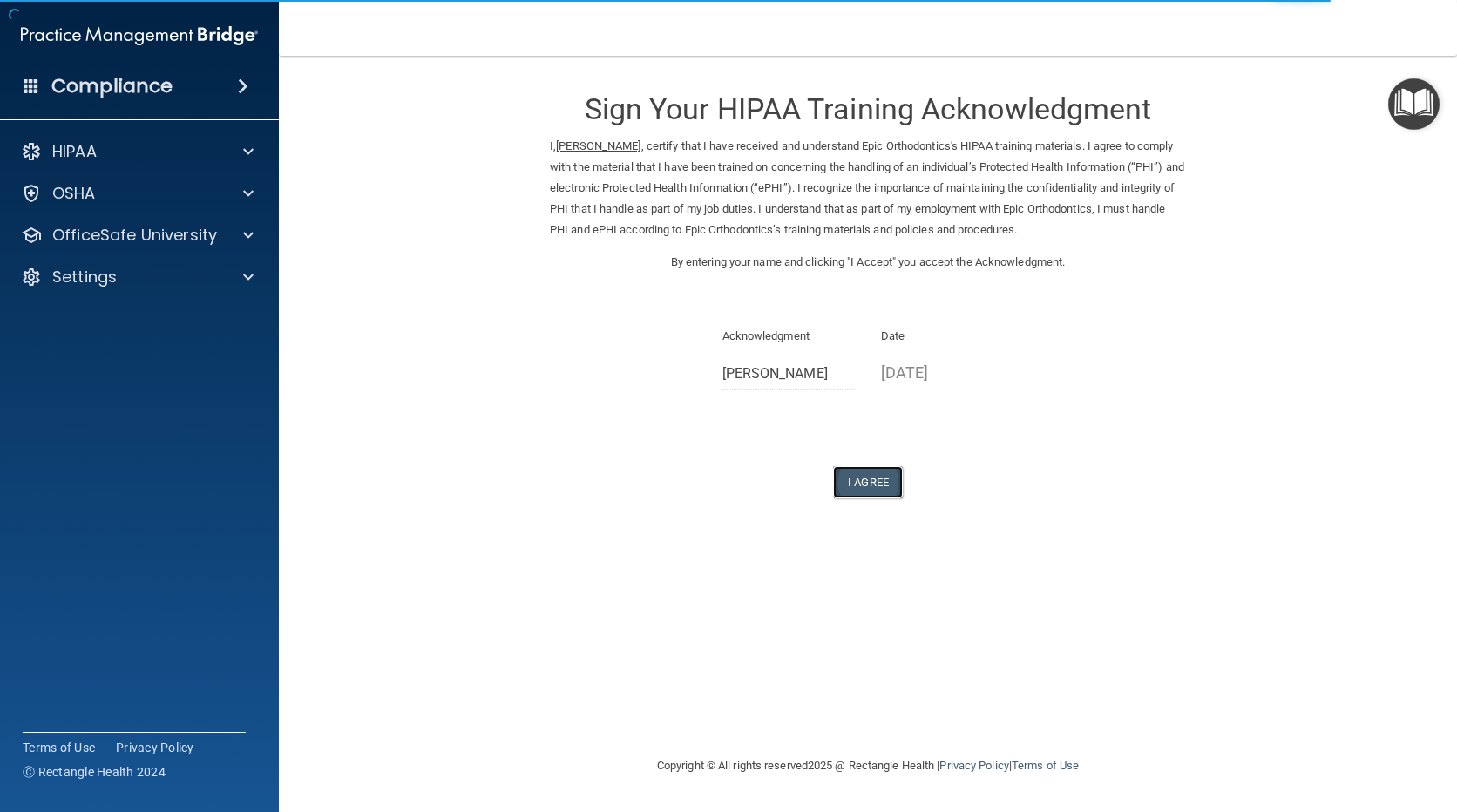
click at [871, 480] on button "I Agree" at bounding box center [867, 482] width 70 height 32
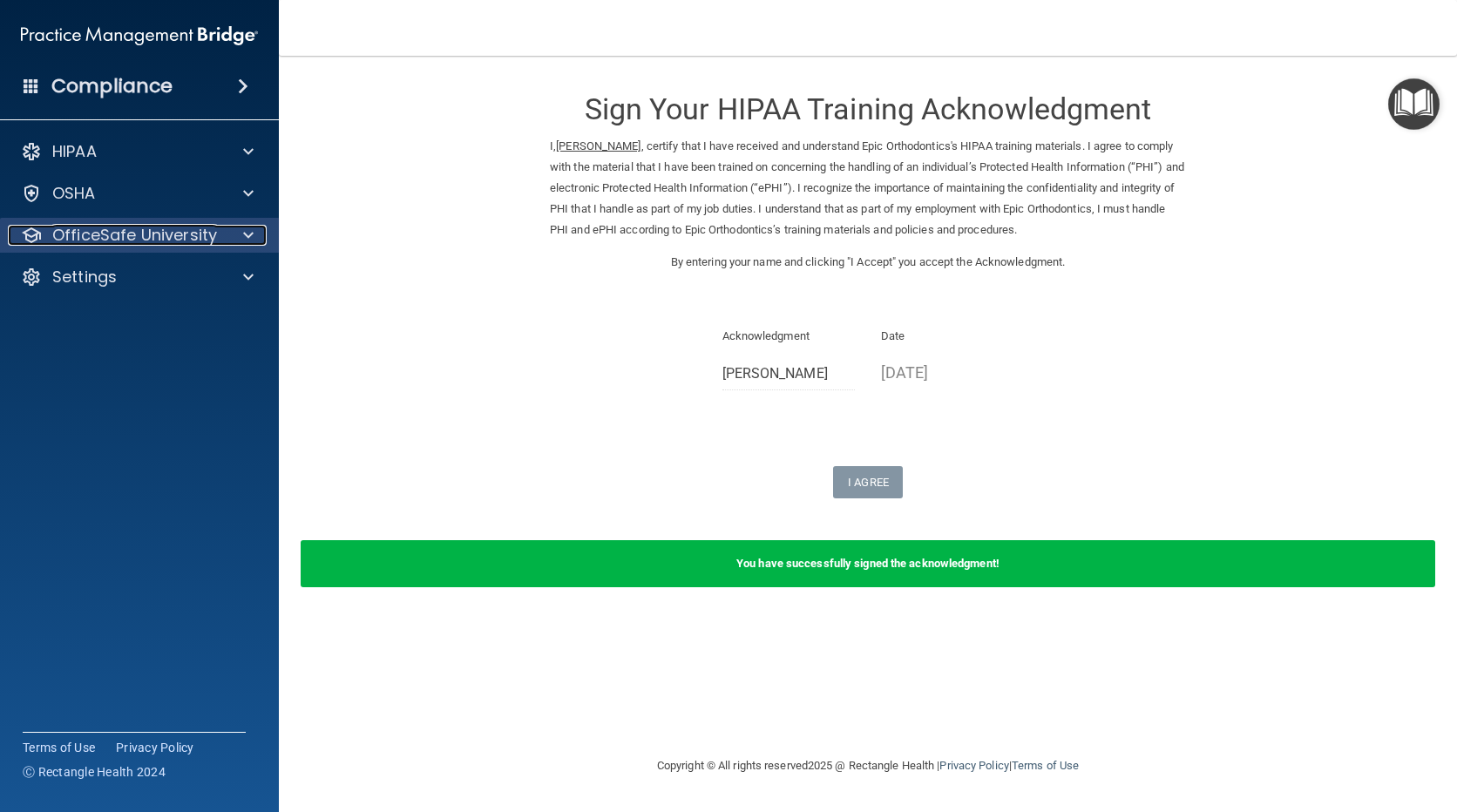
click at [258, 227] on div at bounding box center [246, 234] width 43 height 21
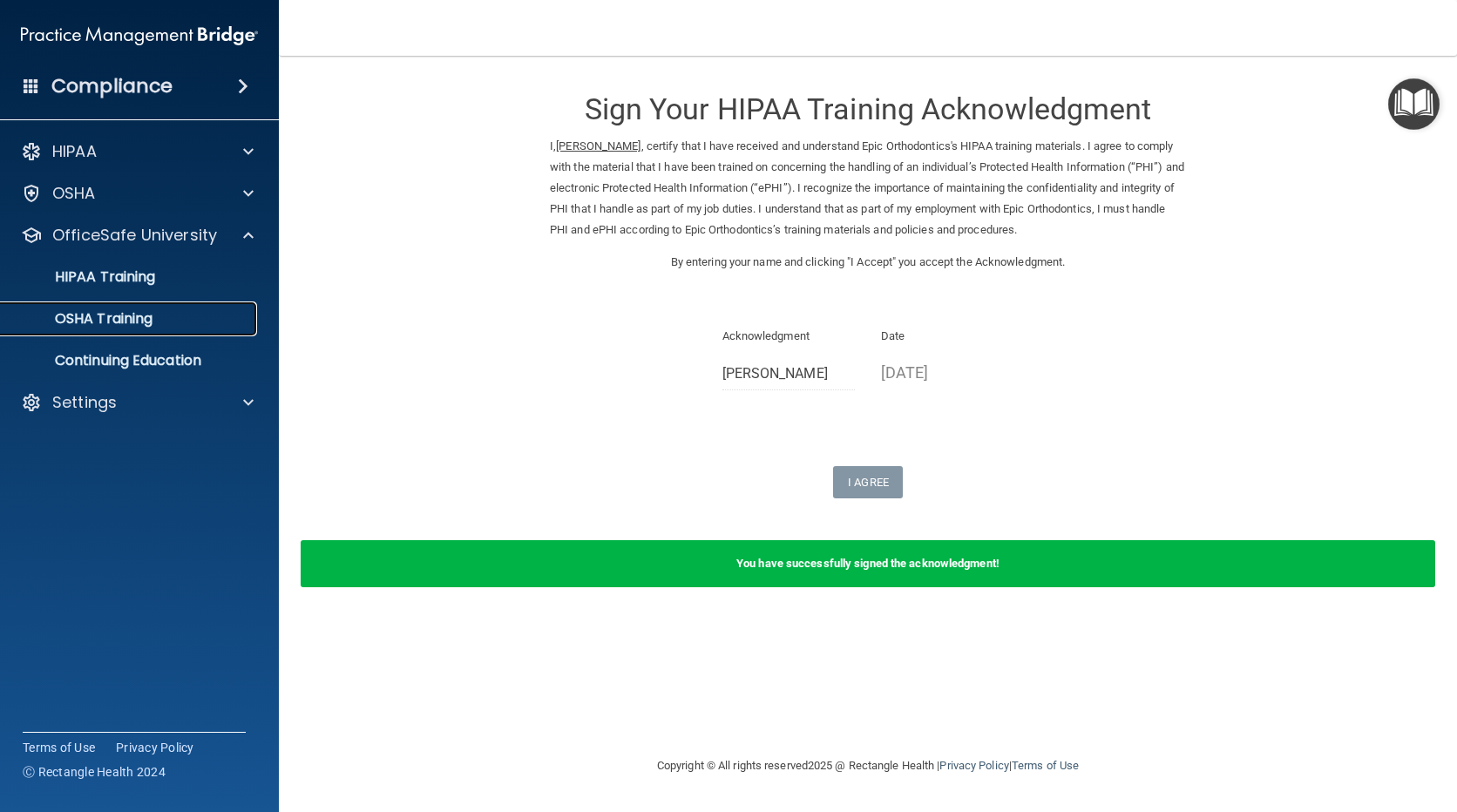
click at [120, 320] on p "OSHA Training" at bounding box center [82, 319] width 141 height 18
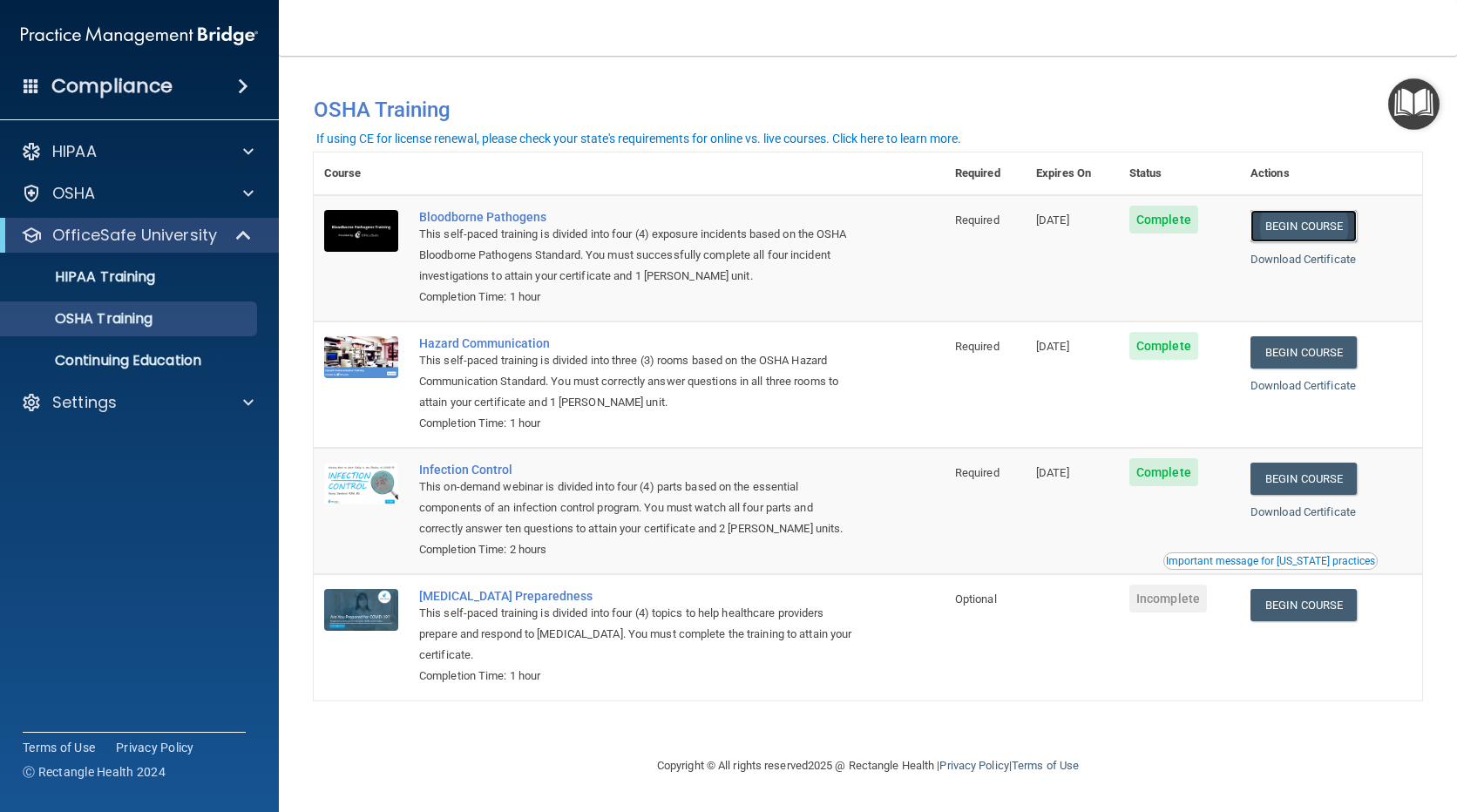
click at [1318, 226] on link "Begin Course" at bounding box center [1303, 225] width 106 height 32
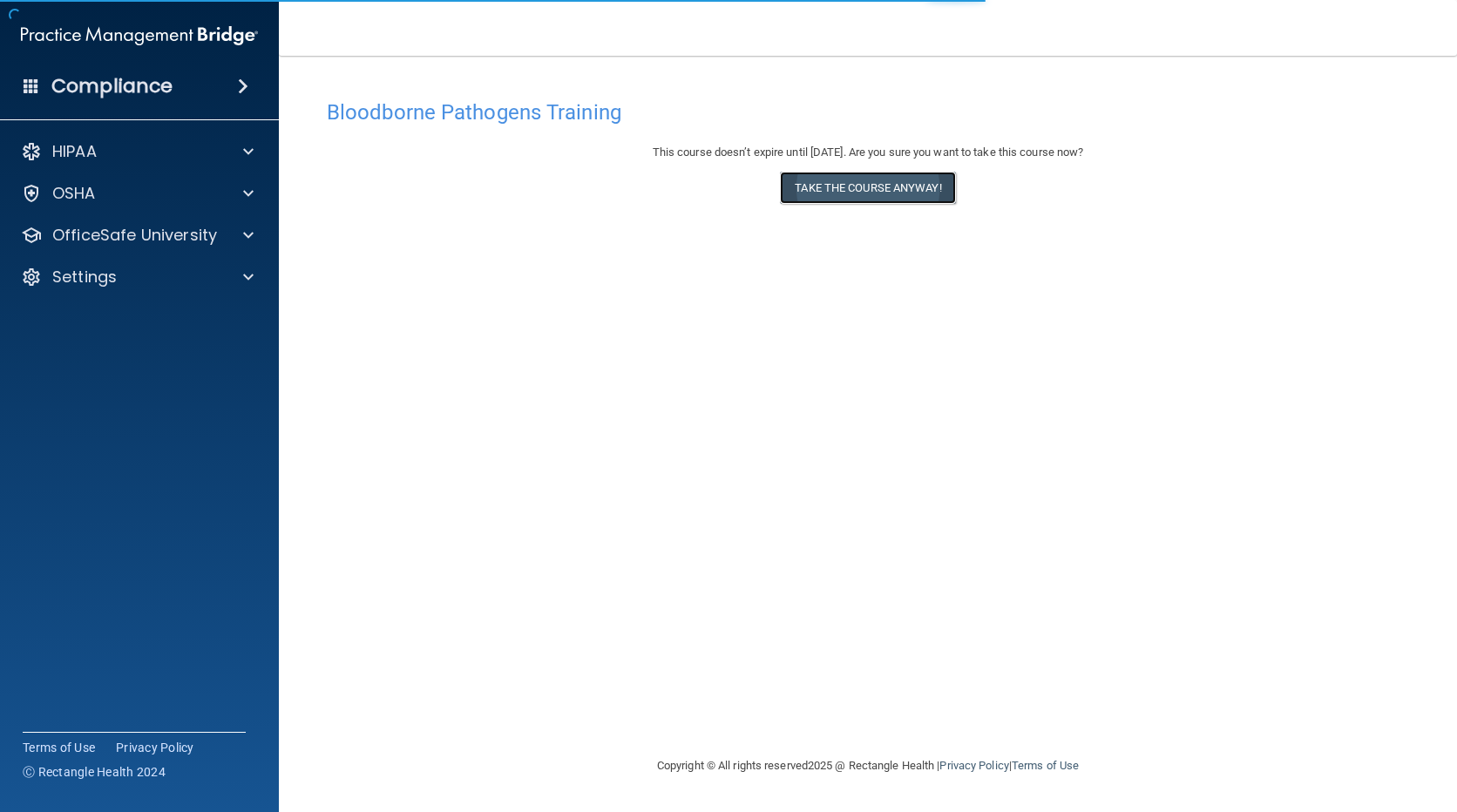
click at [818, 189] on button "Take the course anyway!" at bounding box center [867, 187] width 175 height 32
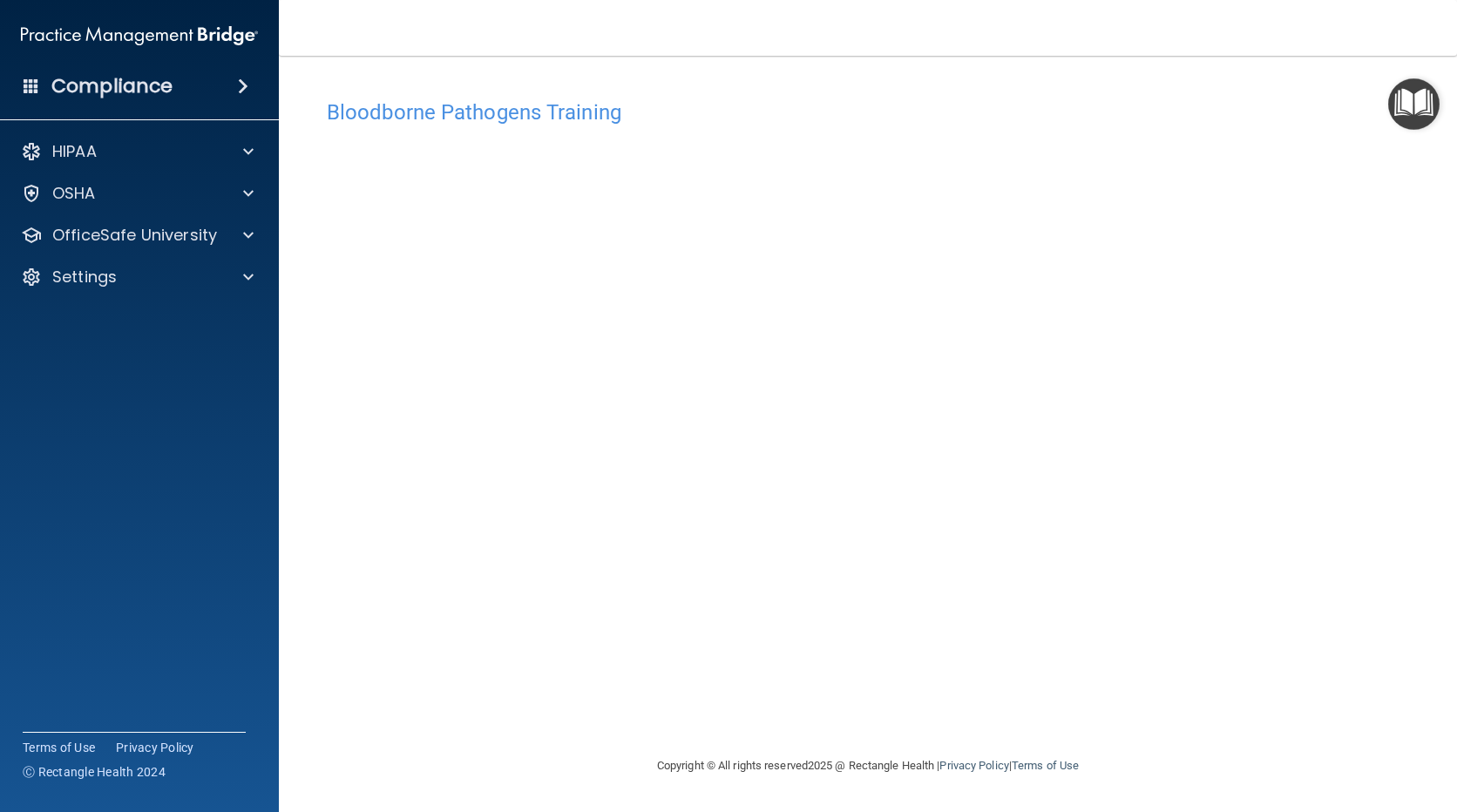
click at [642, 703] on div "Bloodborne Pathogens Training This course doesn’t expire until 11/19/2025. Are …" at bounding box center [868, 422] width 1109 height 664
